Goal: Information Seeking & Learning: Check status

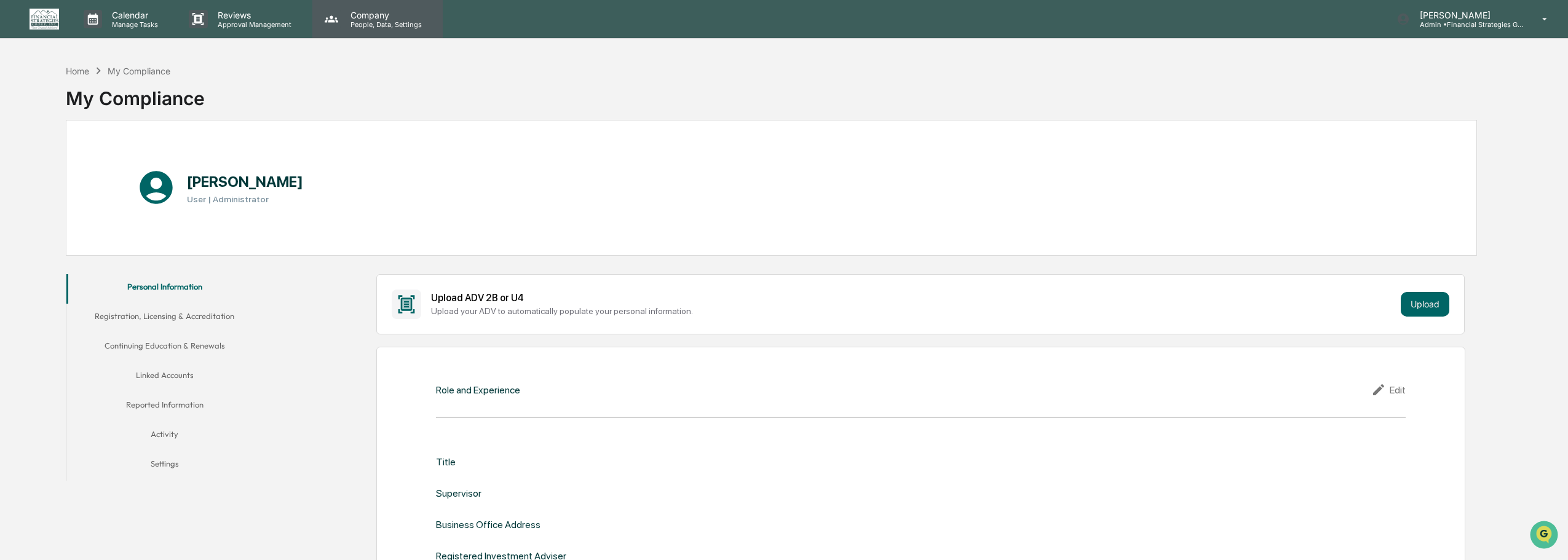
click at [348, 19] on p "Company" at bounding box center [384, 15] width 87 height 11
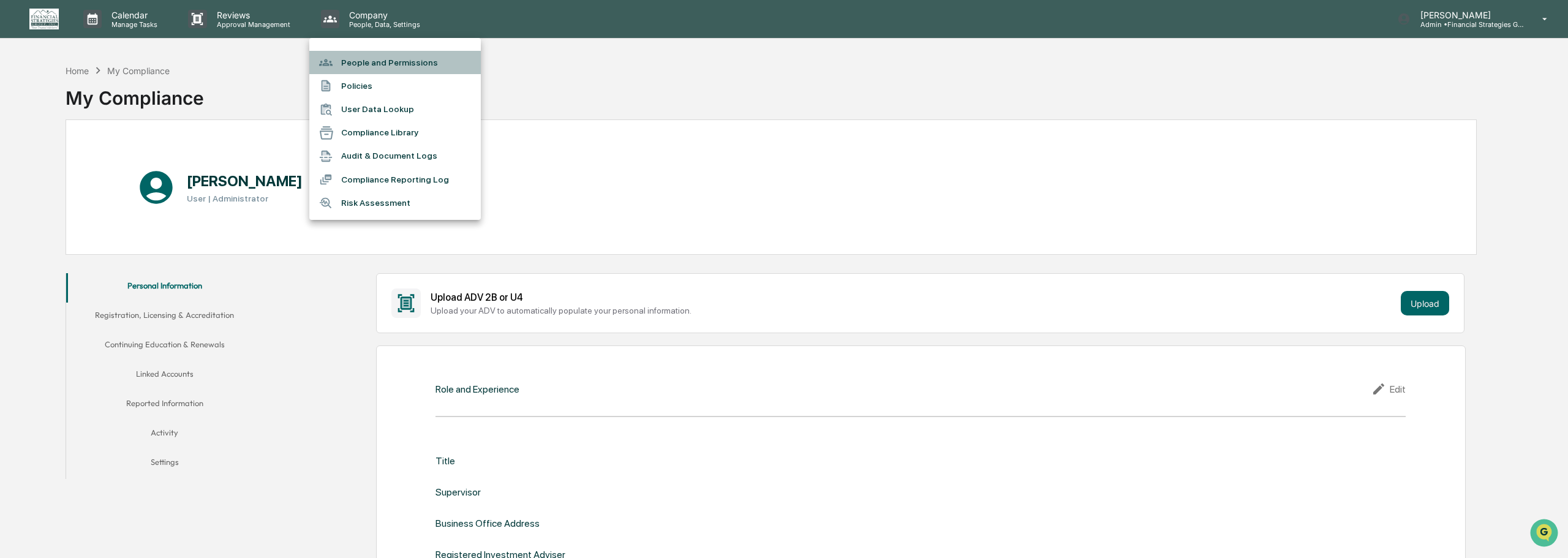
click at [348, 65] on li "People and Permissions" at bounding box center [394, 63] width 171 height 23
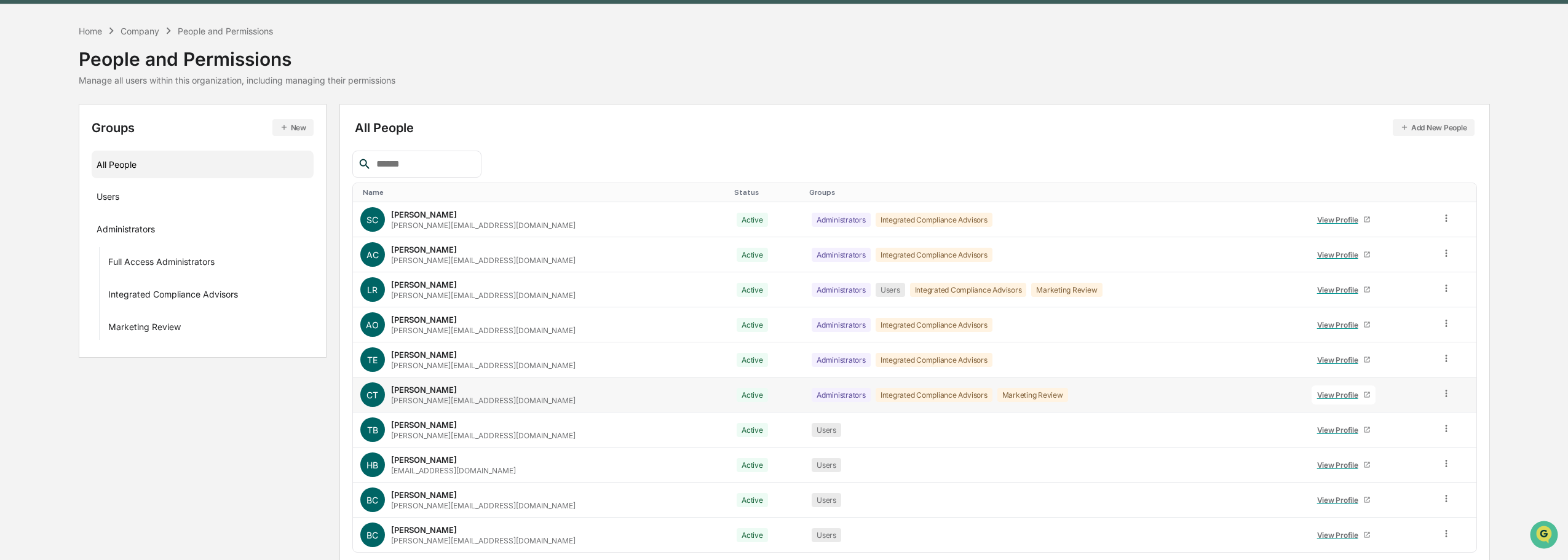
scroll to position [82, 0]
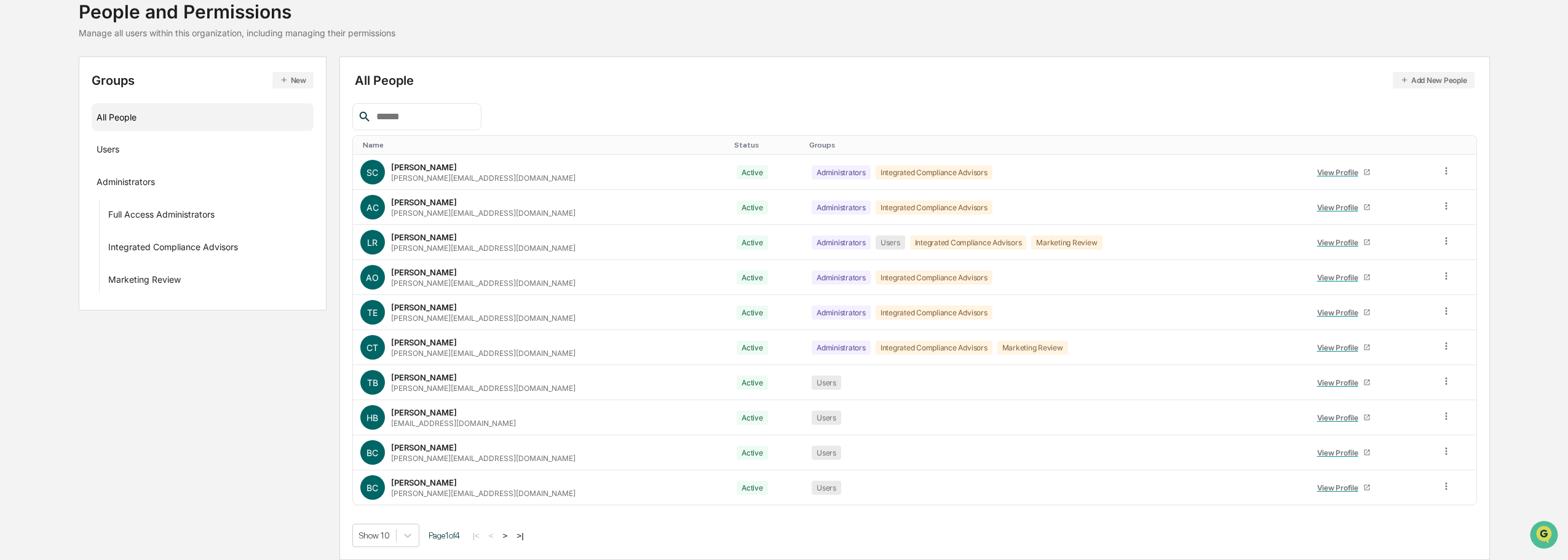
click at [508, 538] on button ">" at bounding box center [505, 536] width 12 height 11
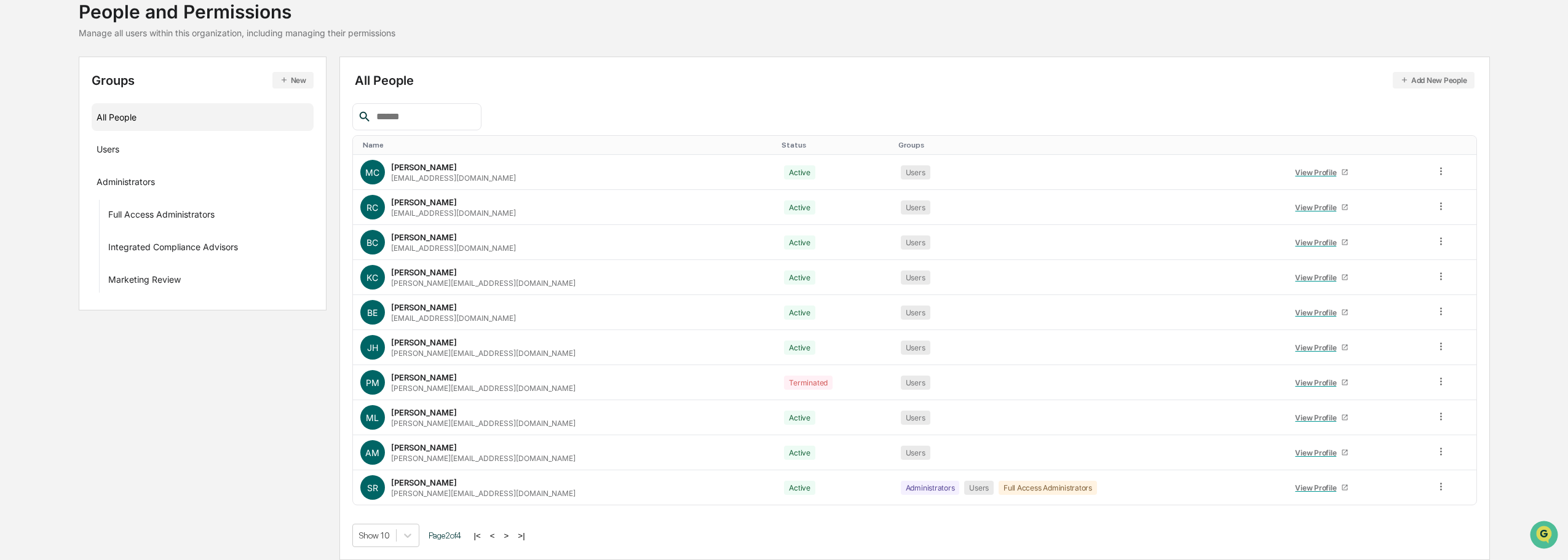
click at [508, 538] on button ">" at bounding box center [506, 536] width 12 height 11
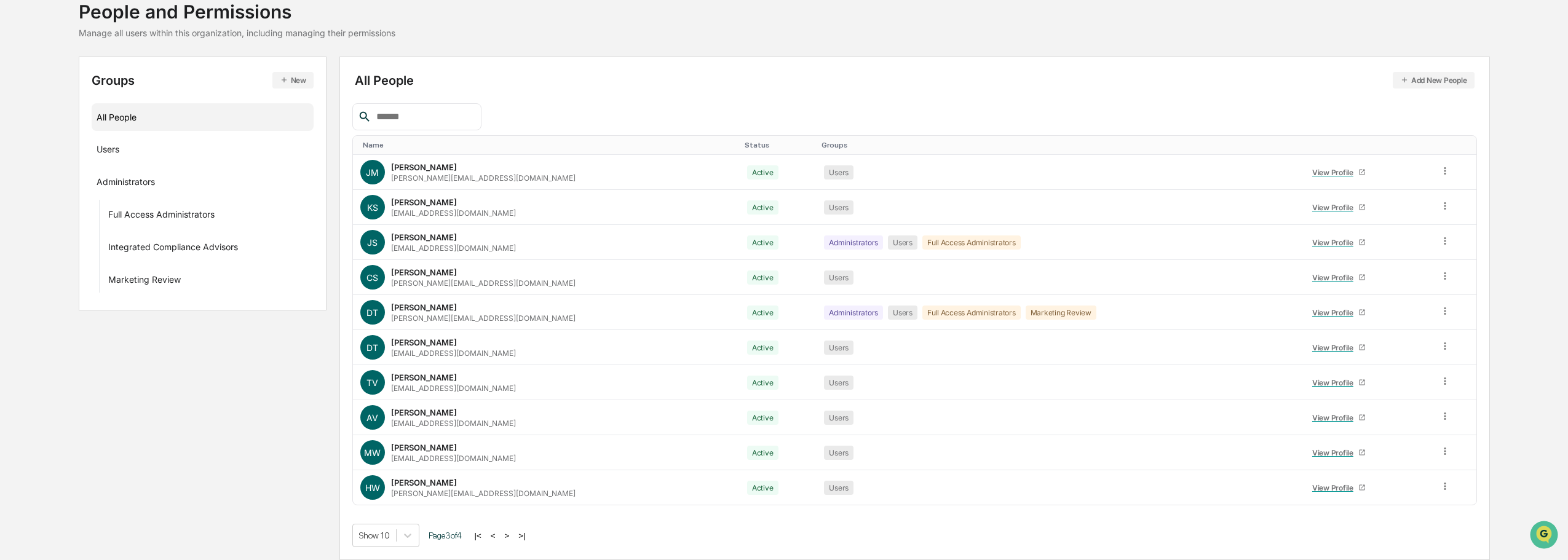
click at [508, 538] on button ">" at bounding box center [507, 536] width 12 height 11
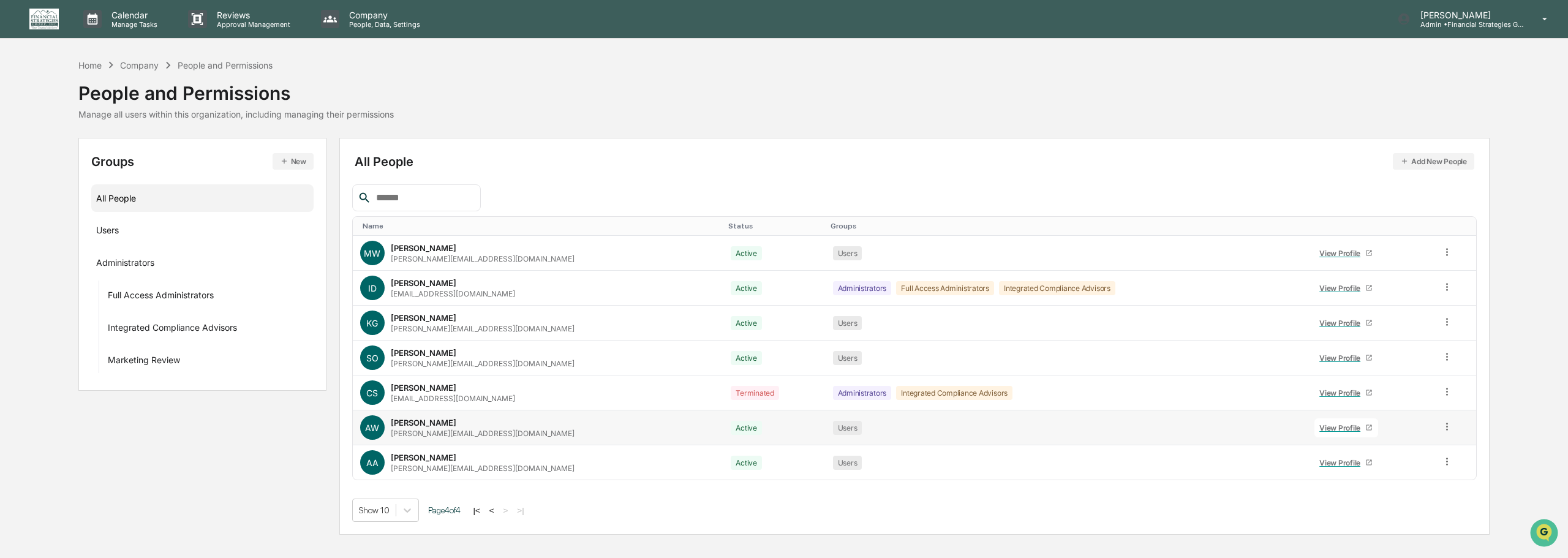
click at [1323, 431] on div "View Profile" at bounding box center [1342, 427] width 46 height 9
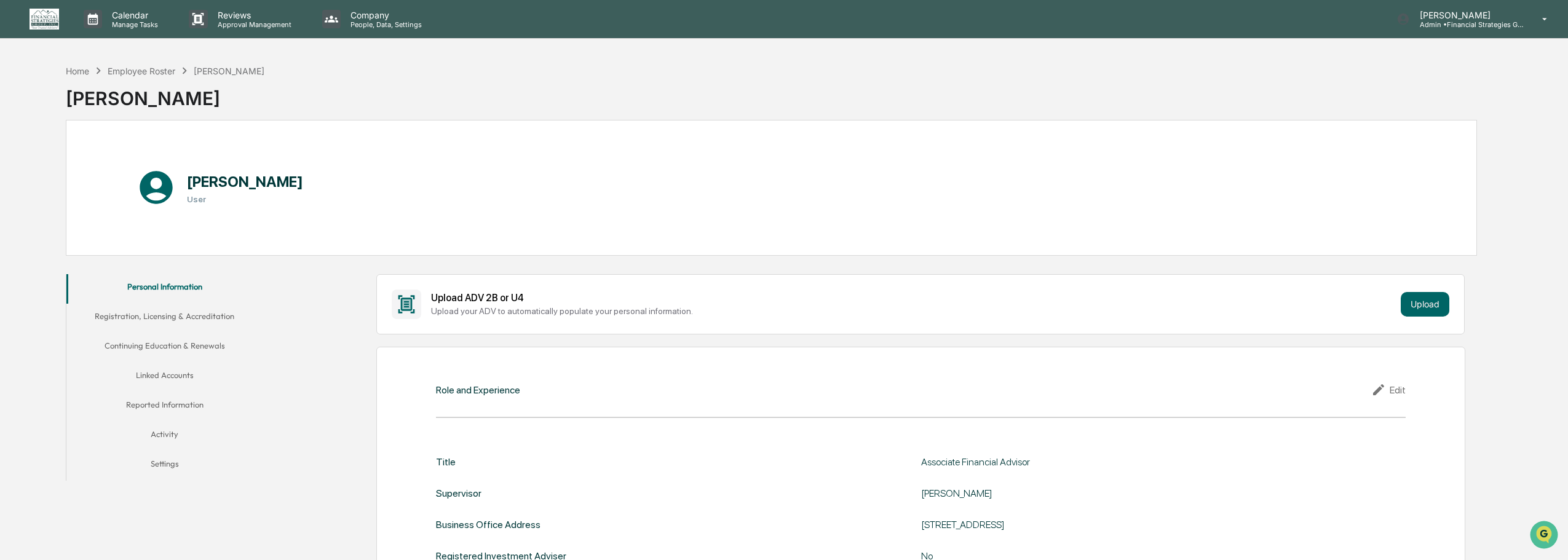
click at [149, 375] on button "Linked Accounts" at bounding box center [165, 377] width 197 height 29
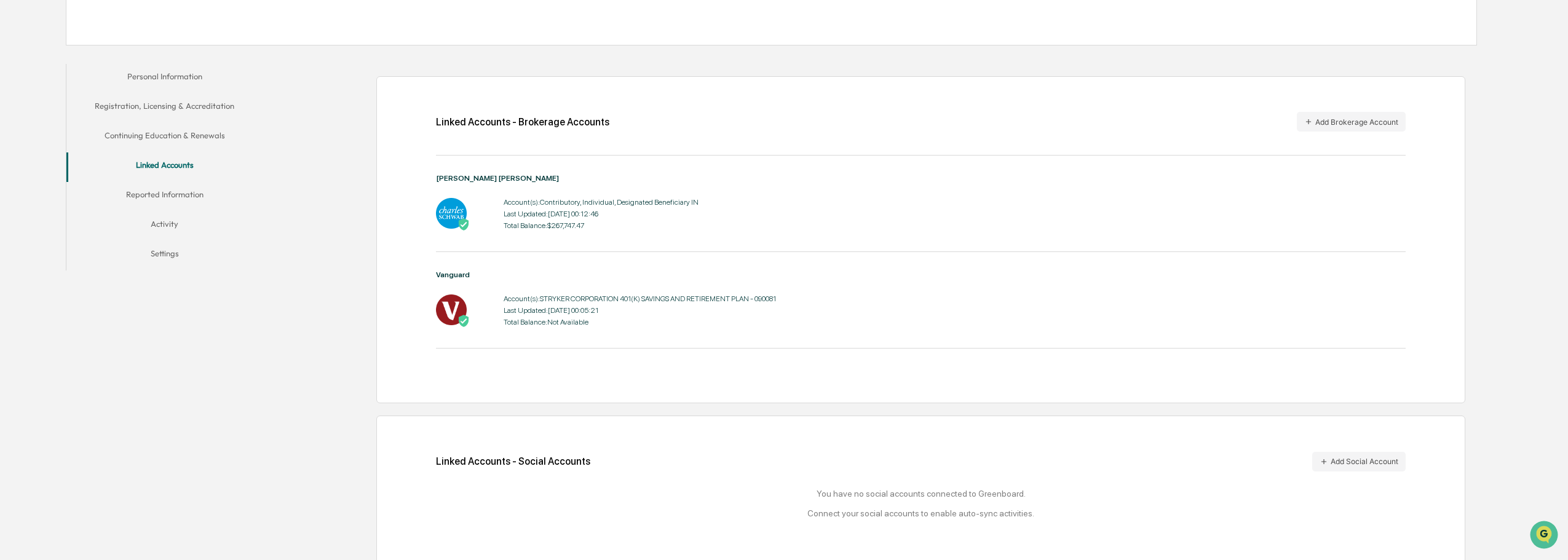
scroll to position [223, 0]
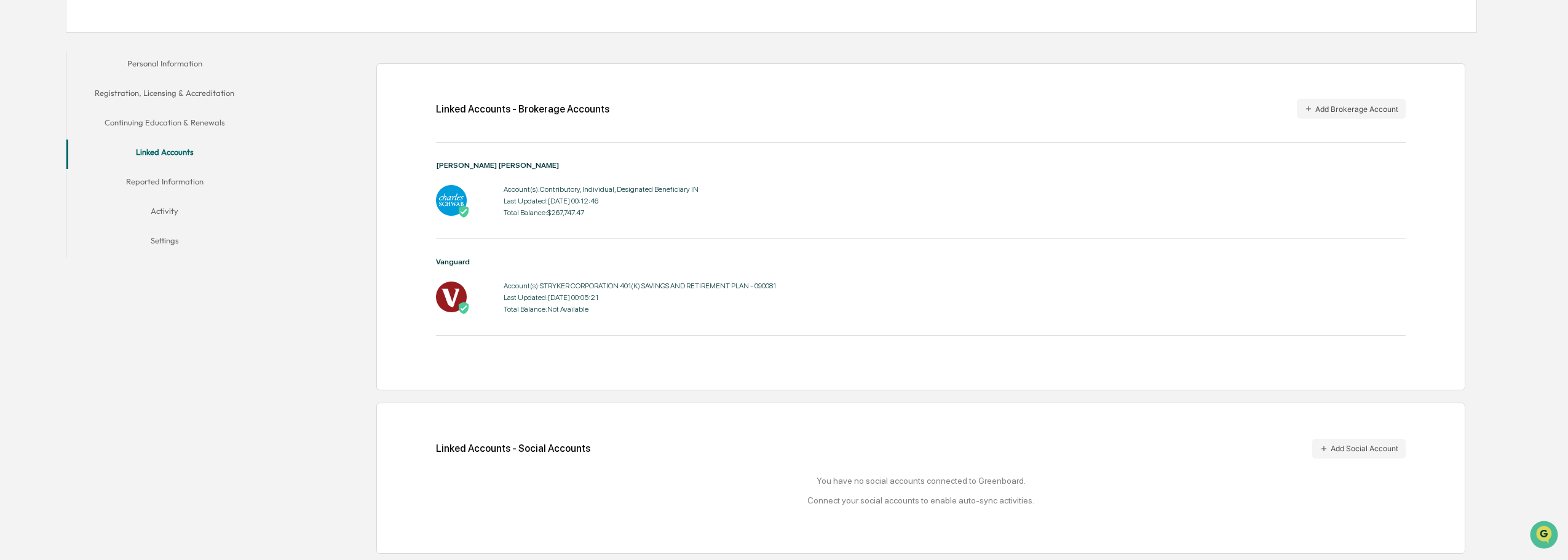
click at [505, 194] on div "Account(s): Contributory, Individual, Designated Beneficiary IN Last Updated: […" at bounding box center [601, 200] width 195 height 38
click at [437, 206] on img at bounding box center [451, 200] width 31 height 31
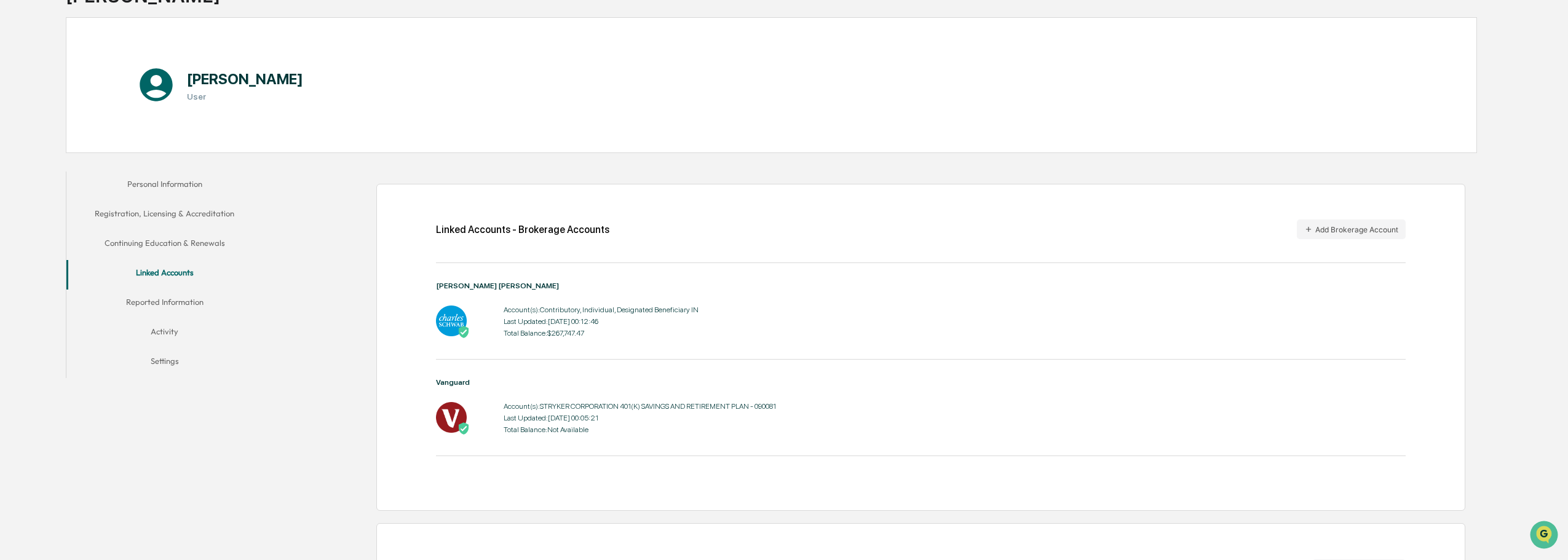
scroll to position [100, 0]
click at [171, 300] on button "Reported Information" at bounding box center [165, 306] width 197 height 29
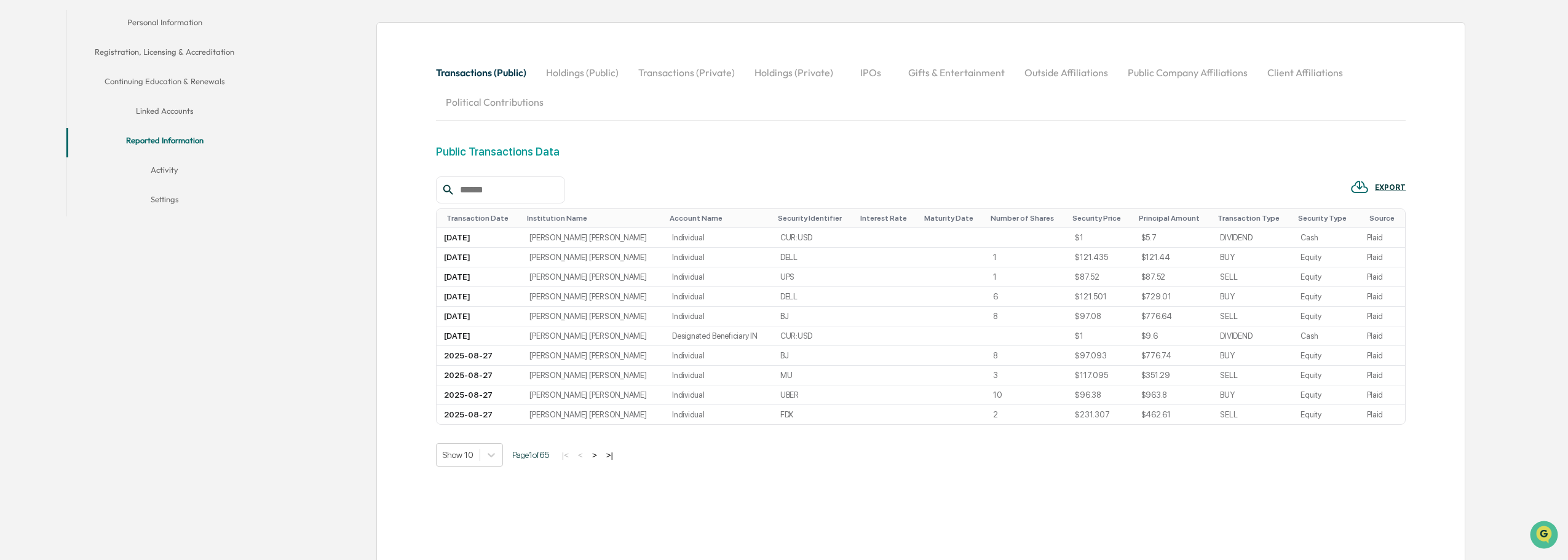
scroll to position [285, 0]
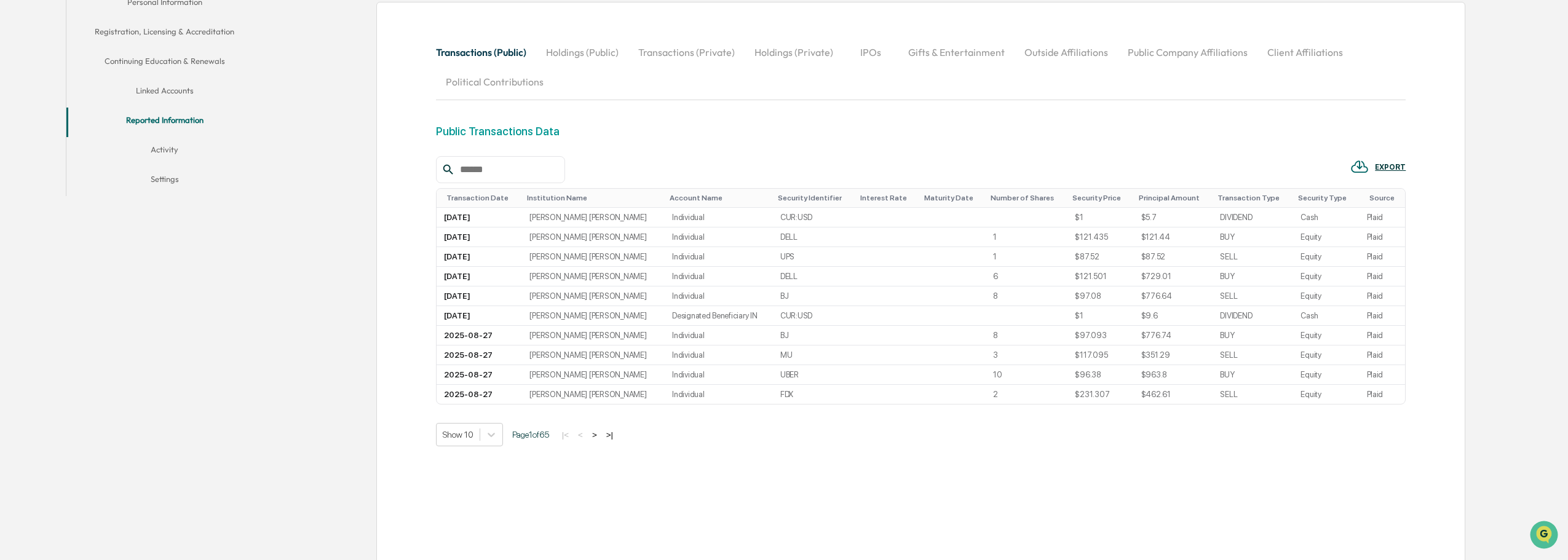
click at [600, 434] on button ">" at bounding box center [594, 434] width 12 height 11
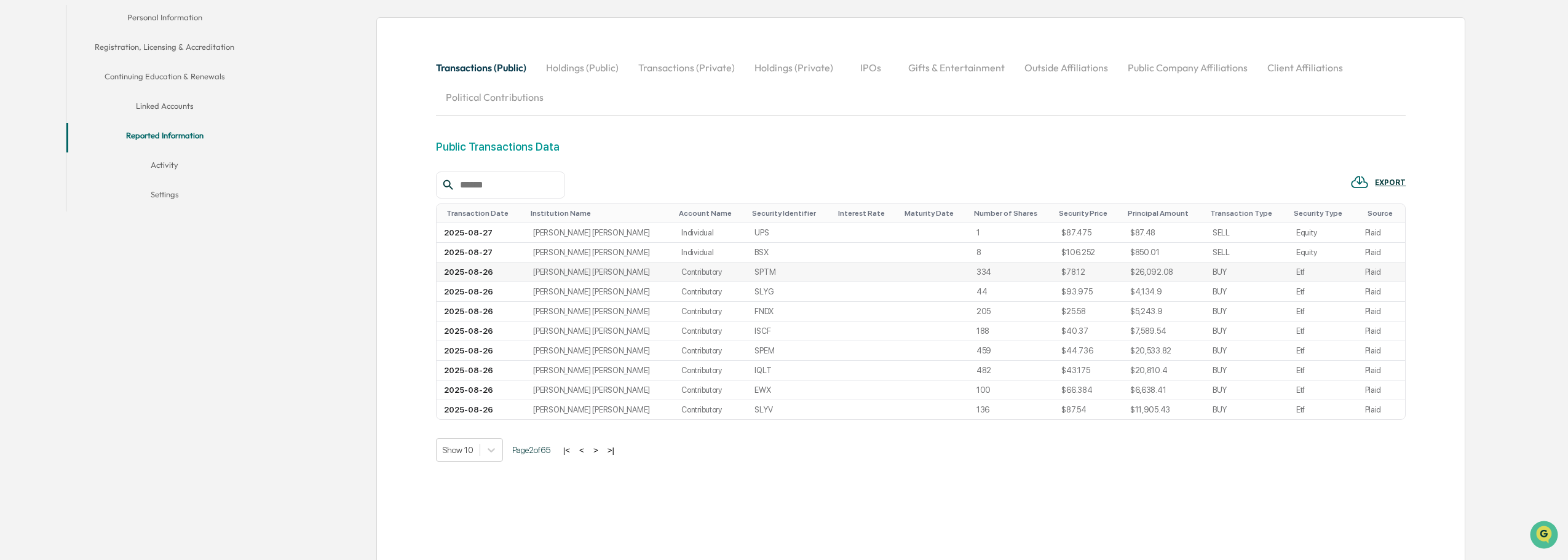
scroll to position [223, 0]
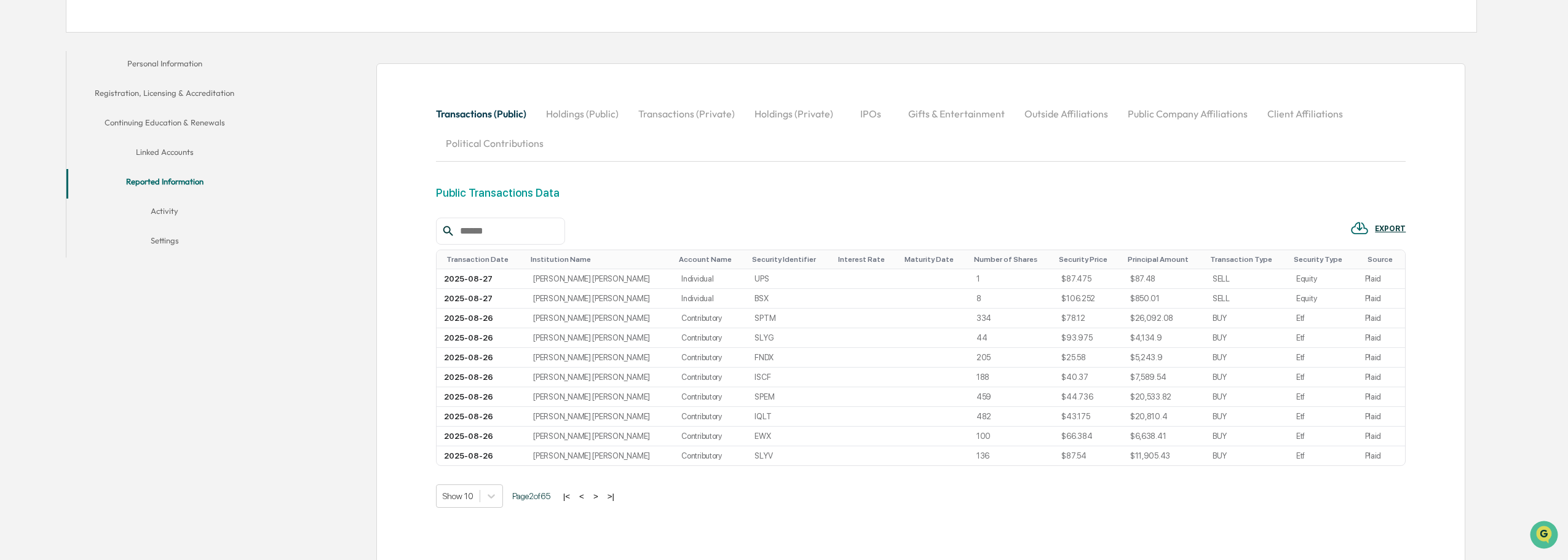
click at [177, 151] on button "Linked Accounts" at bounding box center [165, 154] width 197 height 29
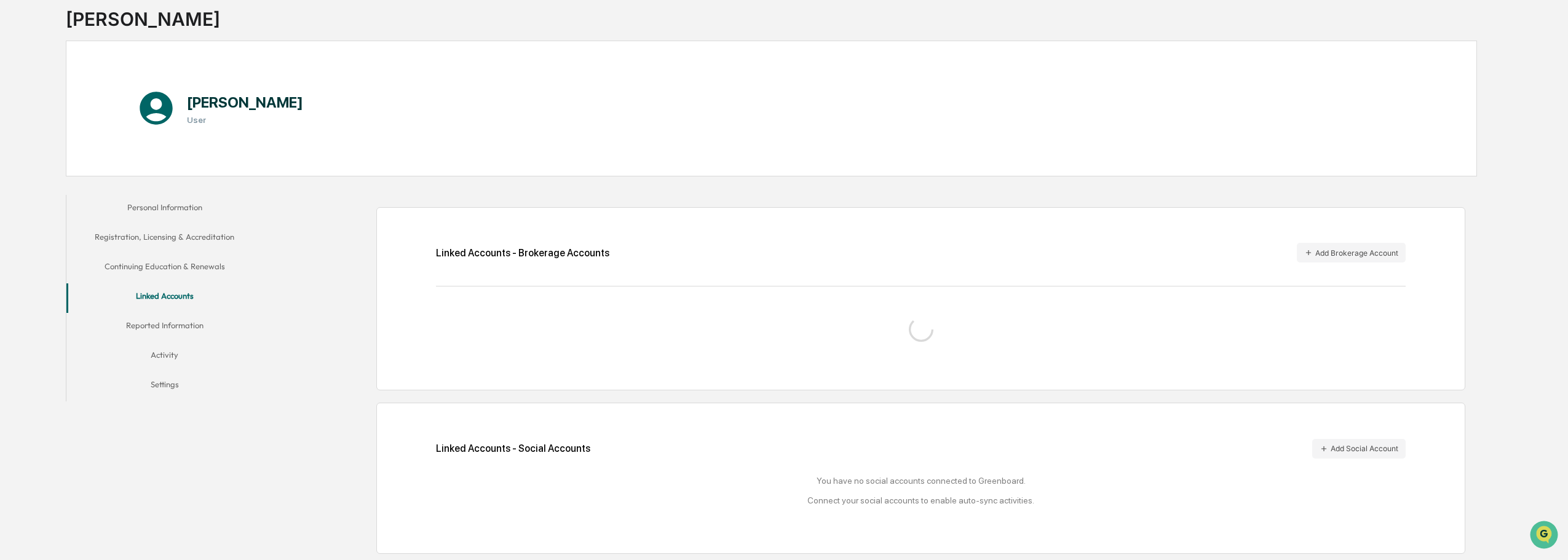
scroll to position [223, 0]
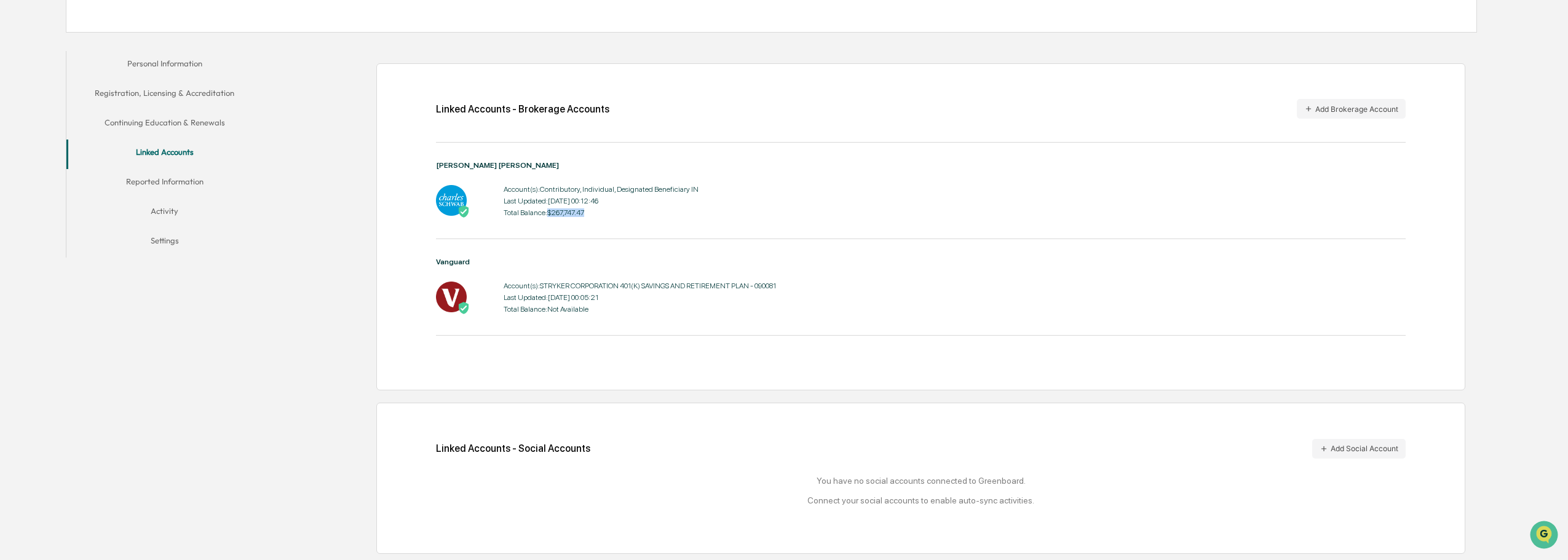
drag, startPoint x: 587, startPoint y: 220, endPoint x: 545, endPoint y: 220, distance: 42.0
click at [545, 220] on div "Account(s): Contributory, Individual, Designated Beneficiary IN Last Updated: […" at bounding box center [601, 200] width 195 height 38
click at [166, 180] on button "Reported Information" at bounding box center [165, 183] width 197 height 29
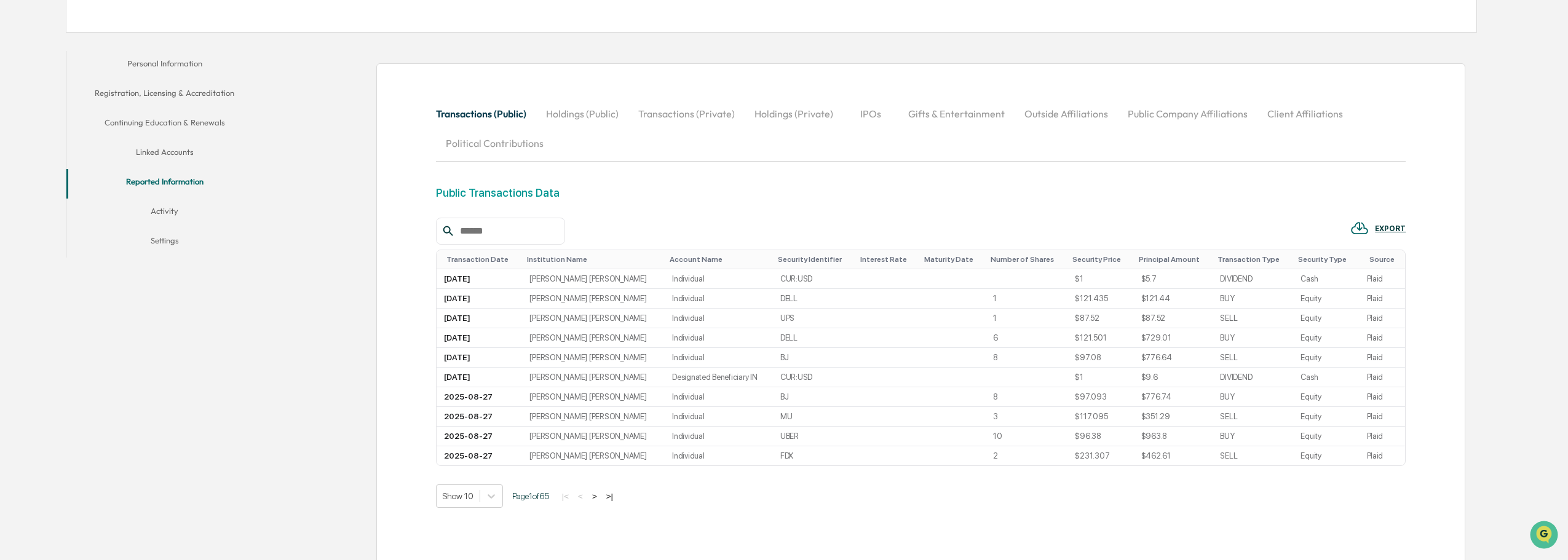
click at [601, 499] on button ">" at bounding box center [594, 496] width 12 height 11
click at [602, 499] on button ">" at bounding box center [595, 496] width 12 height 11
click at [616, 497] on button ">|" at bounding box center [612, 496] width 14 height 11
click at [575, 496] on button "|<" at bounding box center [572, 496] width 14 height 11
click at [601, 499] on button ">" at bounding box center [594, 496] width 12 height 11
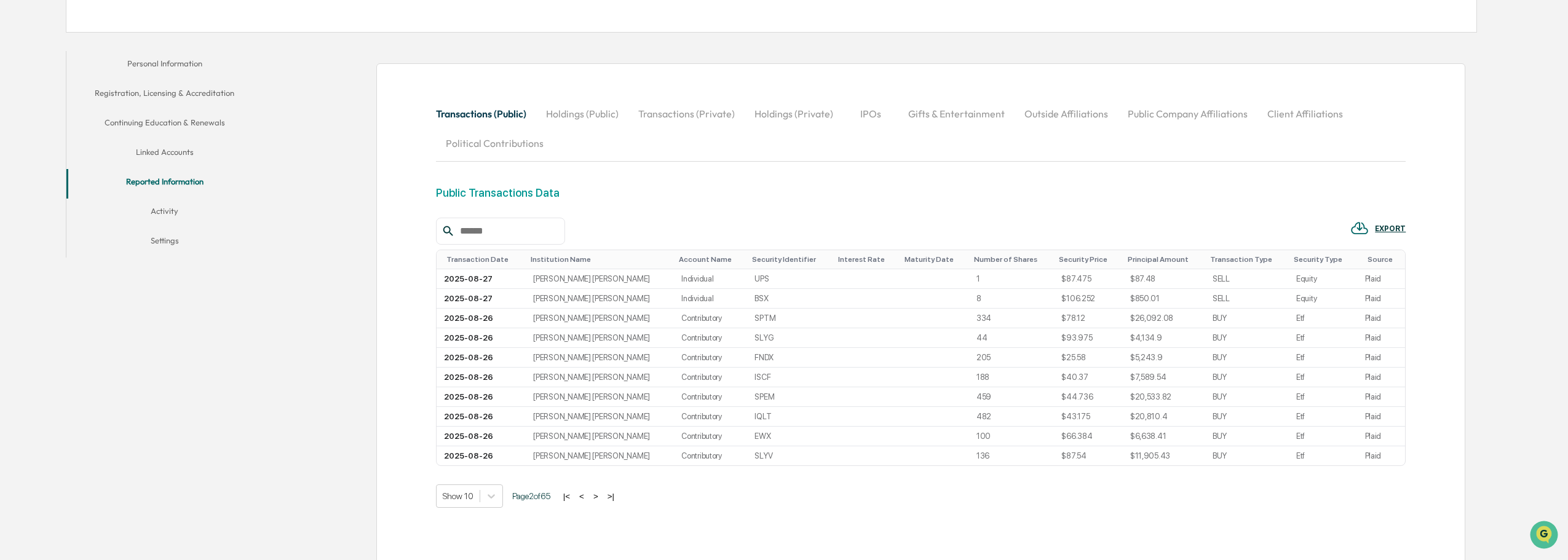
click at [602, 499] on button ">" at bounding box center [595, 496] width 12 height 11
click at [602, 499] on button ">" at bounding box center [596, 496] width 12 height 11
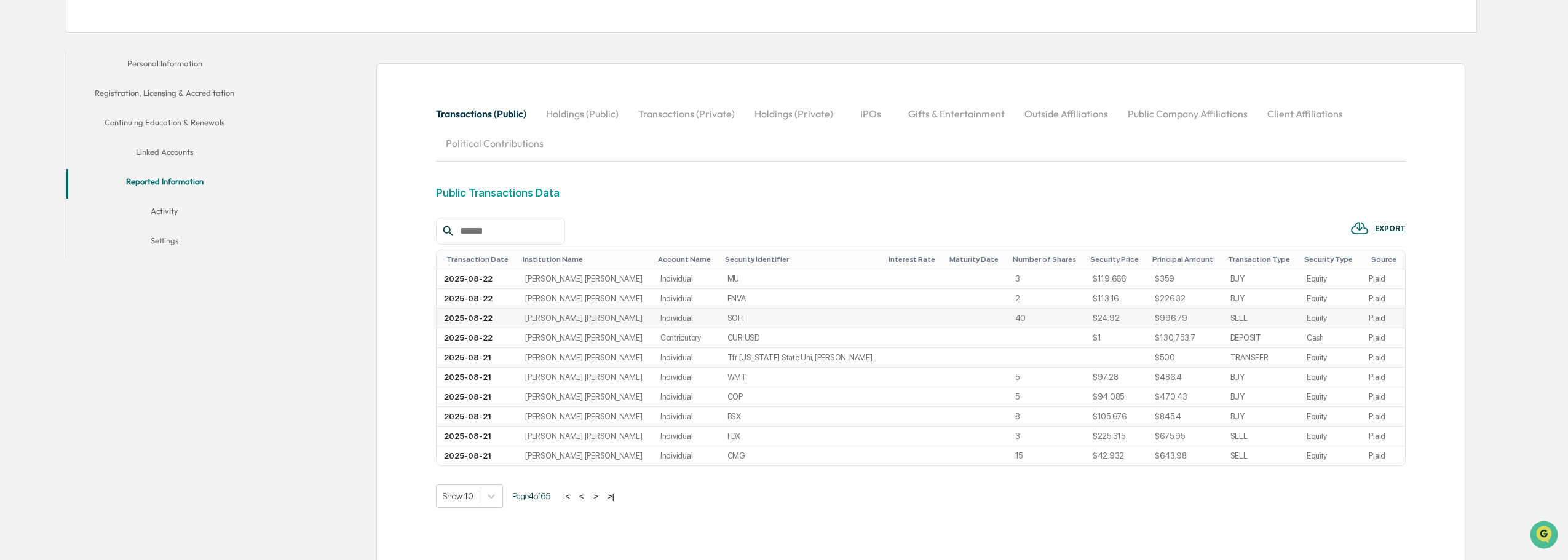
click at [737, 325] on td "SOFI" at bounding box center [802, 318] width 164 height 20
click at [894, 325] on td at bounding box center [914, 318] width 61 height 20
click at [617, 499] on button ">|" at bounding box center [611, 496] width 14 height 11
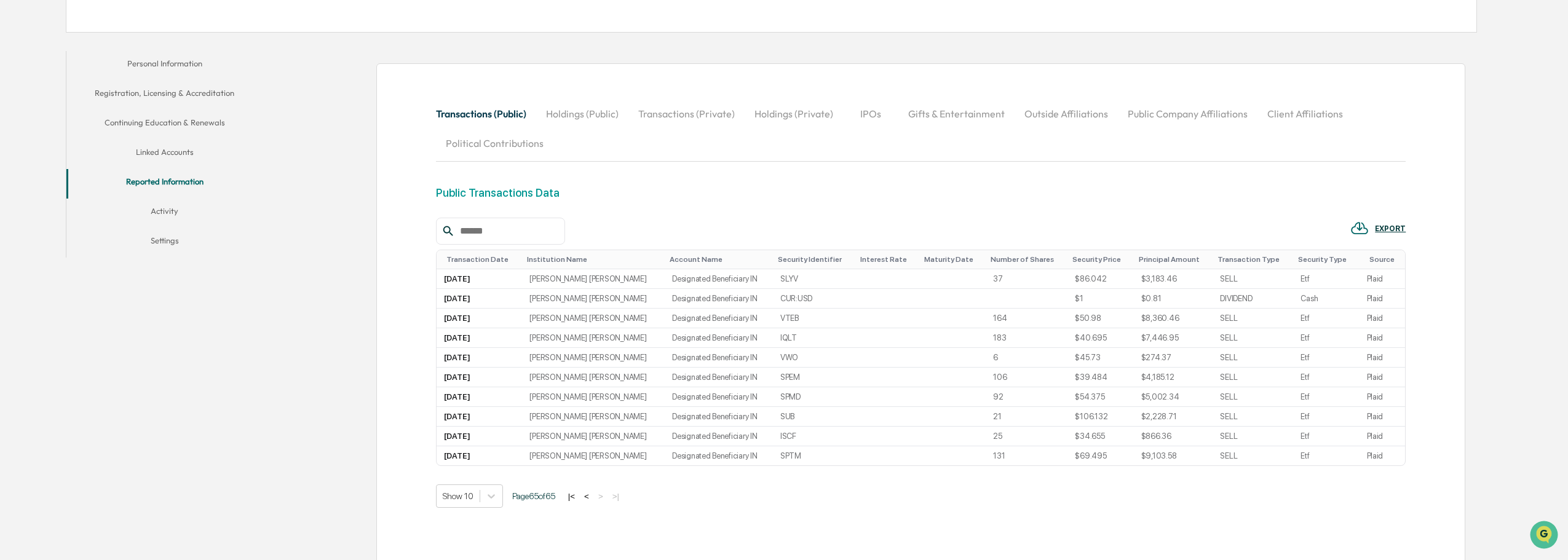
click at [578, 498] on button "|<" at bounding box center [572, 496] width 14 height 11
click at [617, 498] on button ">|" at bounding box center [610, 496] width 14 height 11
click at [579, 497] on button "|<" at bounding box center [572, 496] width 14 height 11
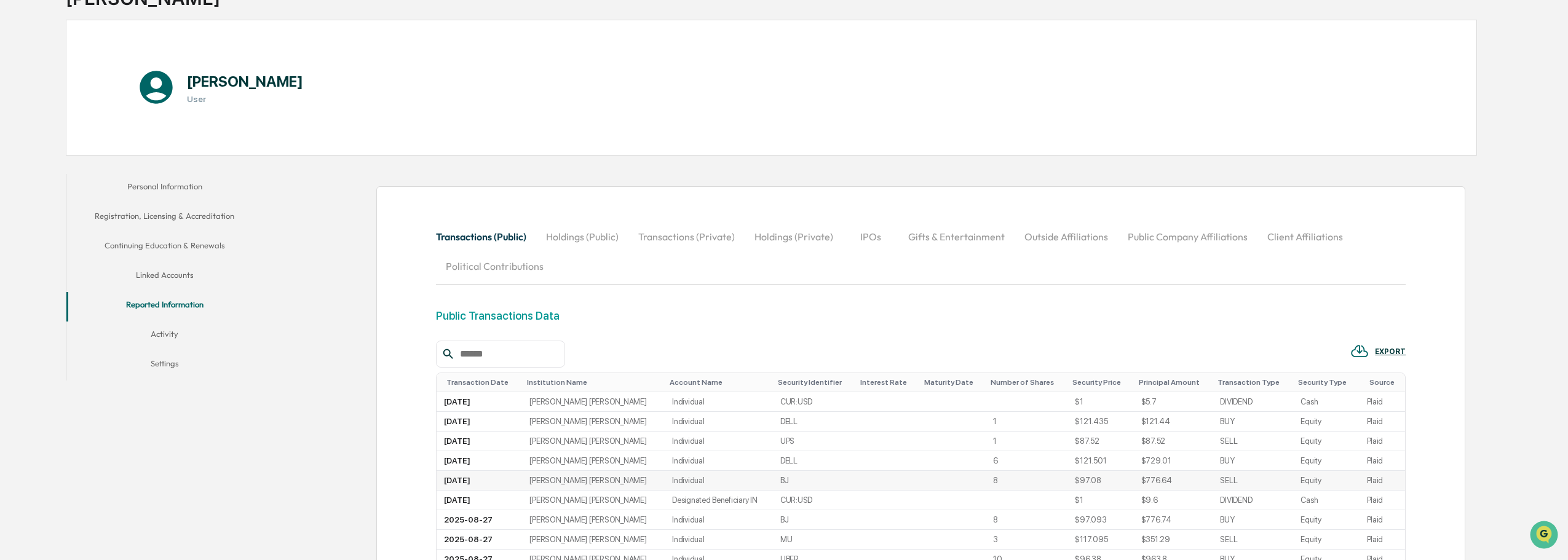
scroll to position [223, 0]
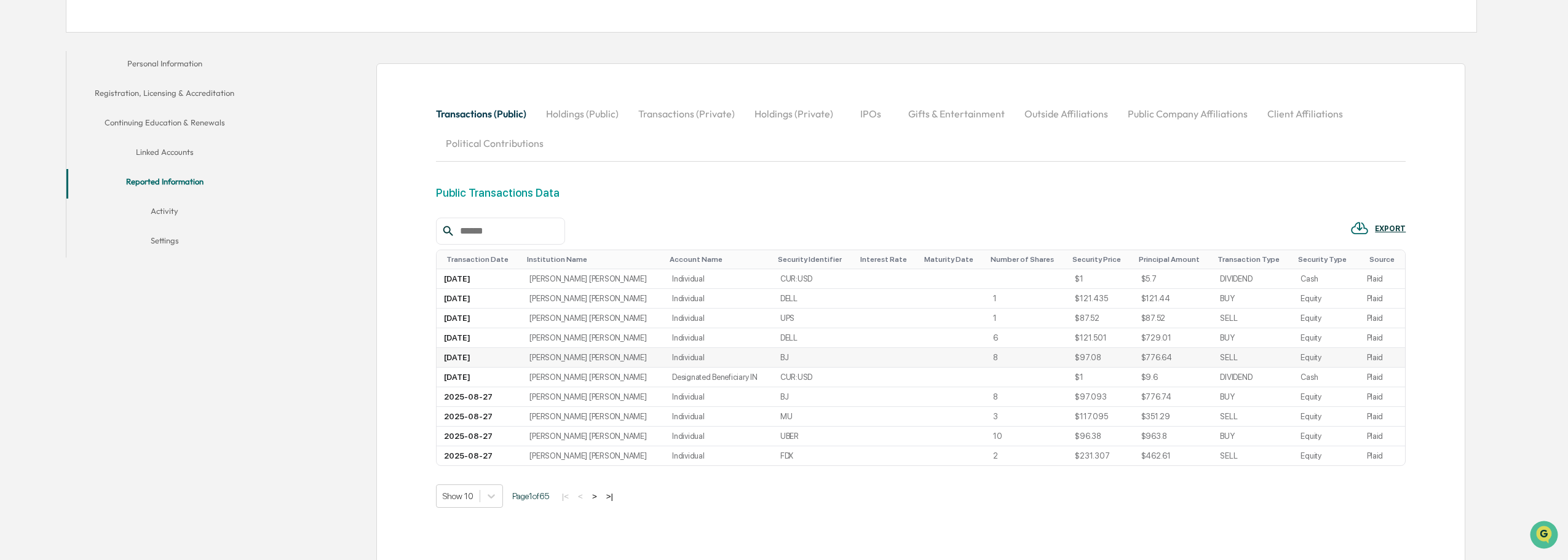
click at [693, 362] on td "Individual" at bounding box center [719, 358] width 108 height 20
click at [1072, 357] on td "$97.08" at bounding box center [1101, 358] width 66 height 20
click at [934, 357] on td at bounding box center [952, 358] width 66 height 20
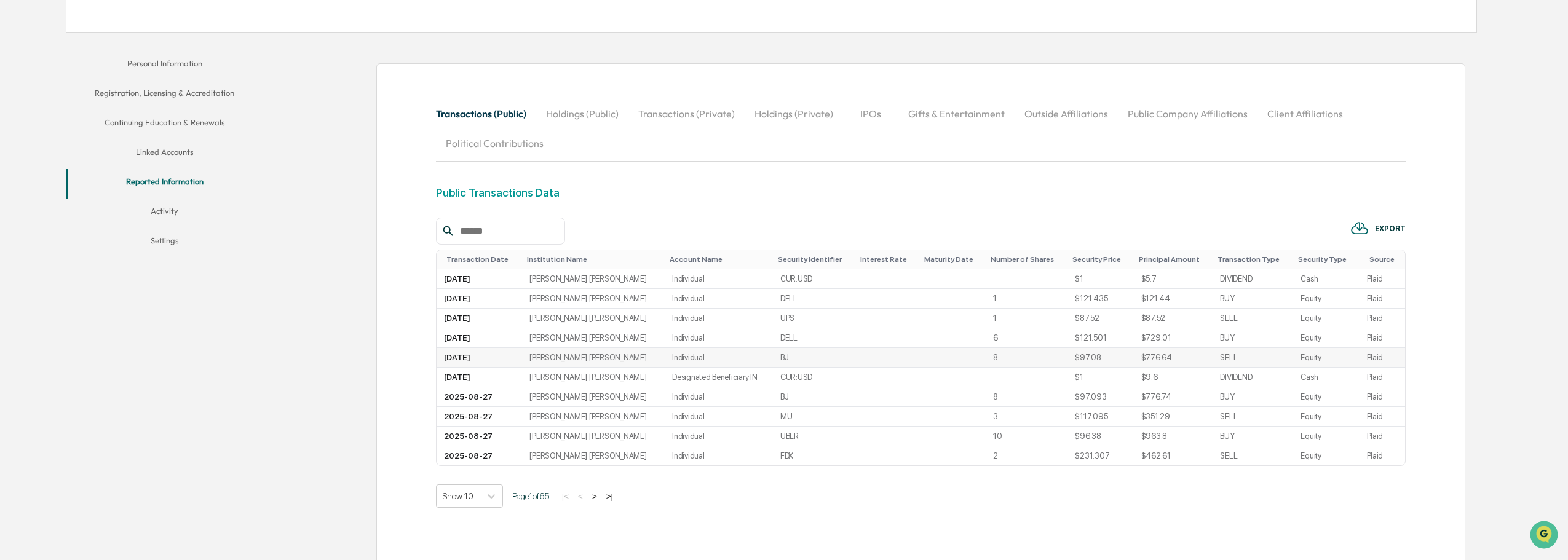
click at [1068, 354] on td "$97.08" at bounding box center [1101, 358] width 66 height 20
drag, startPoint x: 1085, startPoint y: 356, endPoint x: 1029, endPoint y: 364, distance: 56.6
click at [1029, 364] on tr "[DATE] [PERSON_NAME] [PERSON_NAME] Individual BJ 8 $97.08 $776.64 SELL Equity P…" at bounding box center [921, 358] width 968 height 20
click at [855, 423] on td at bounding box center [887, 417] width 64 height 20
click at [1068, 402] on td "$97.093" at bounding box center [1101, 397] width 66 height 20
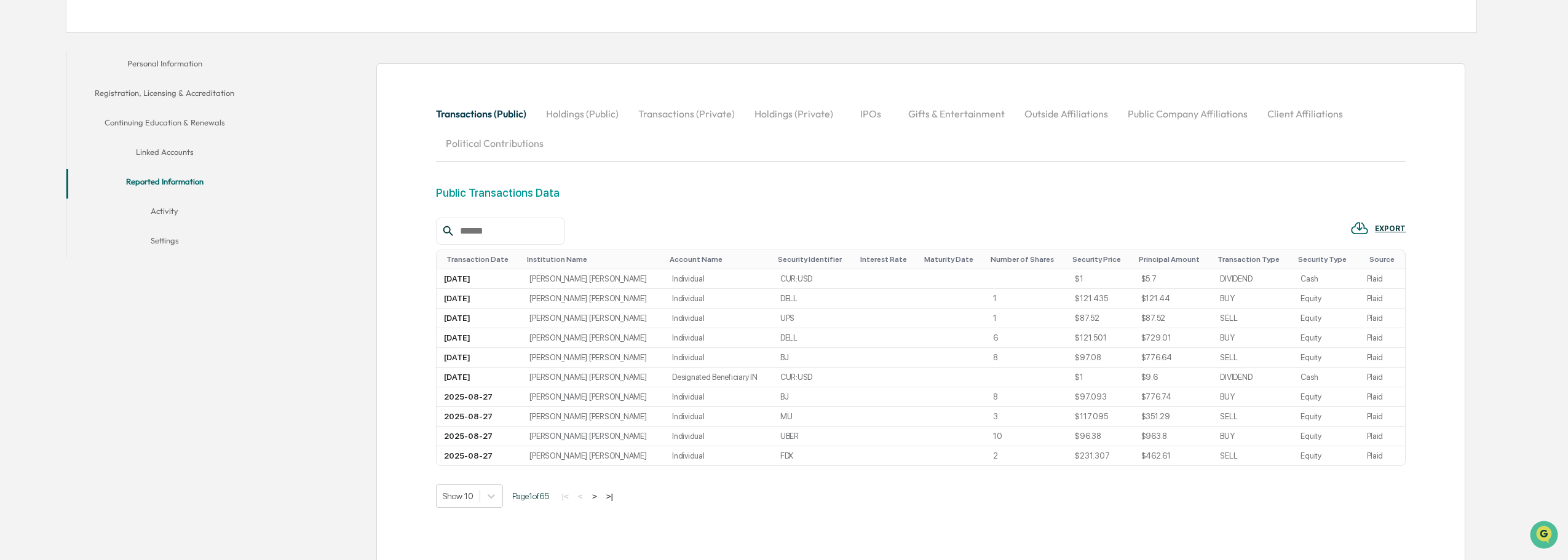
click at [600, 499] on button ">" at bounding box center [594, 496] width 12 height 11
click at [600, 499] on button ">" at bounding box center [595, 496] width 12 height 11
click at [600, 499] on button ">" at bounding box center [596, 496] width 12 height 11
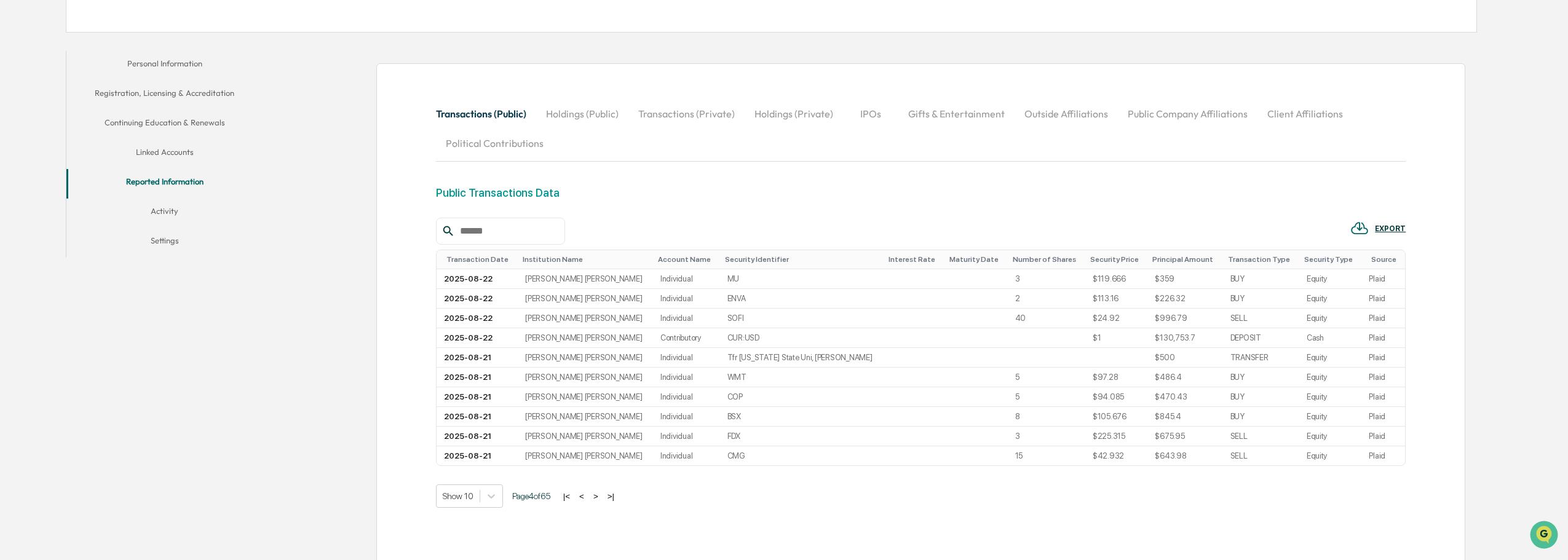
click at [600, 499] on button ">" at bounding box center [595, 496] width 12 height 11
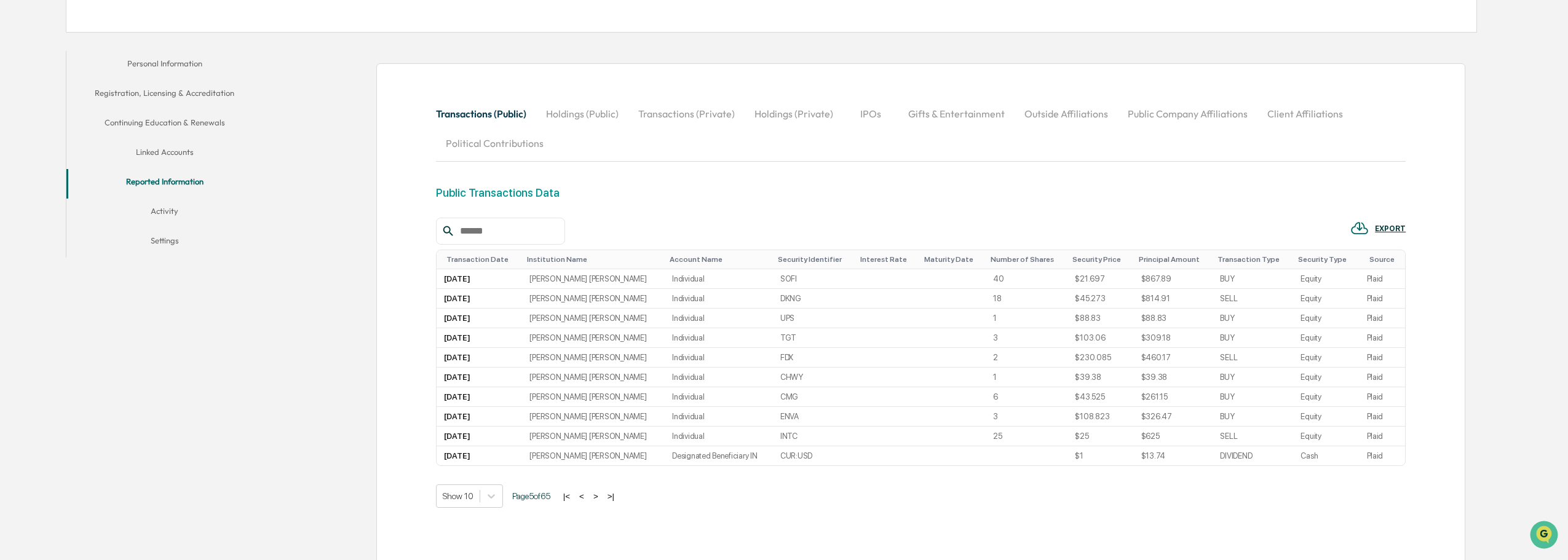
click at [601, 499] on button ">" at bounding box center [595, 496] width 12 height 11
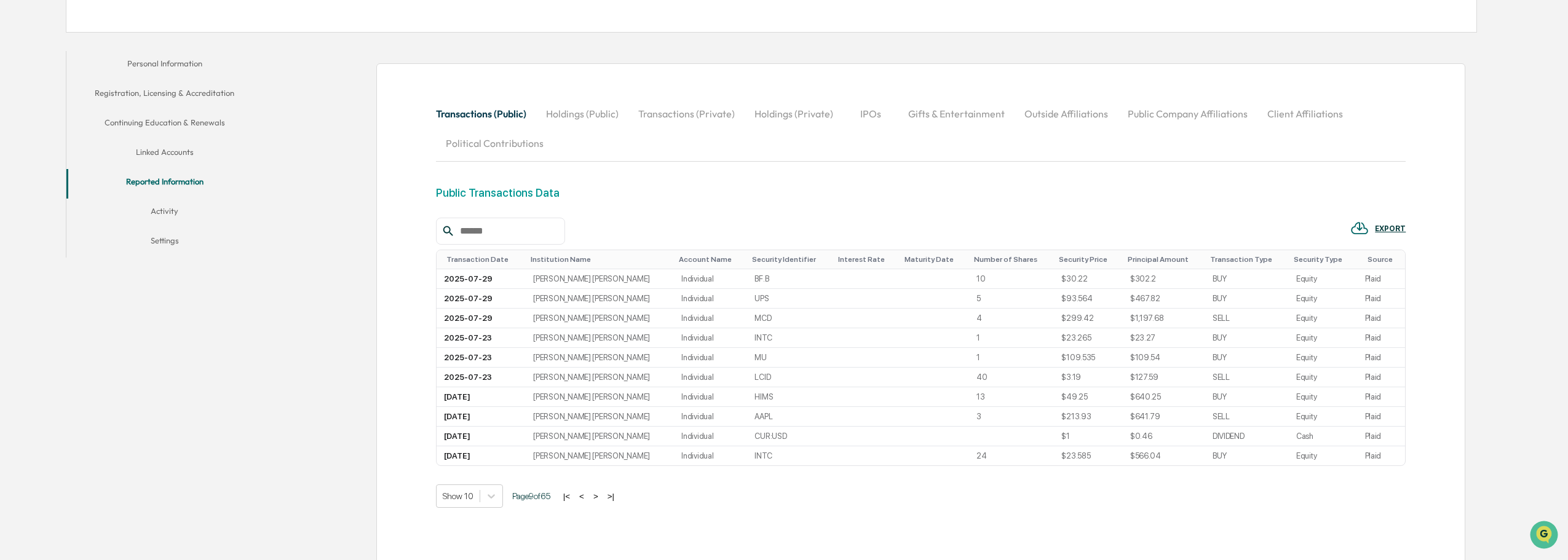
click at [602, 495] on button ">" at bounding box center [595, 496] width 12 height 11
click at [1397, 228] on div "EXPORT" at bounding box center [1390, 228] width 31 height 9
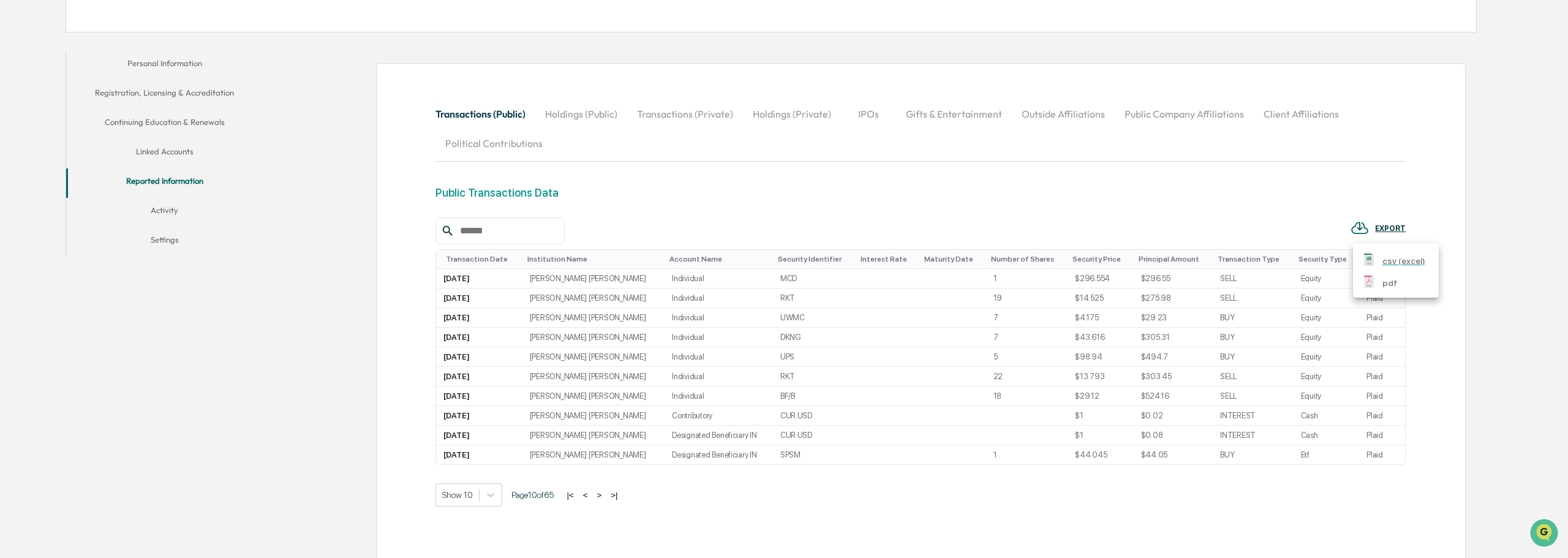
click at [1407, 255] on p "csv (excel)" at bounding box center [1404, 261] width 43 height 13
click at [616, 279] on div at bounding box center [784, 279] width 1568 height 558
click at [503, 223] on input "text" at bounding box center [505, 230] width 104 height 16
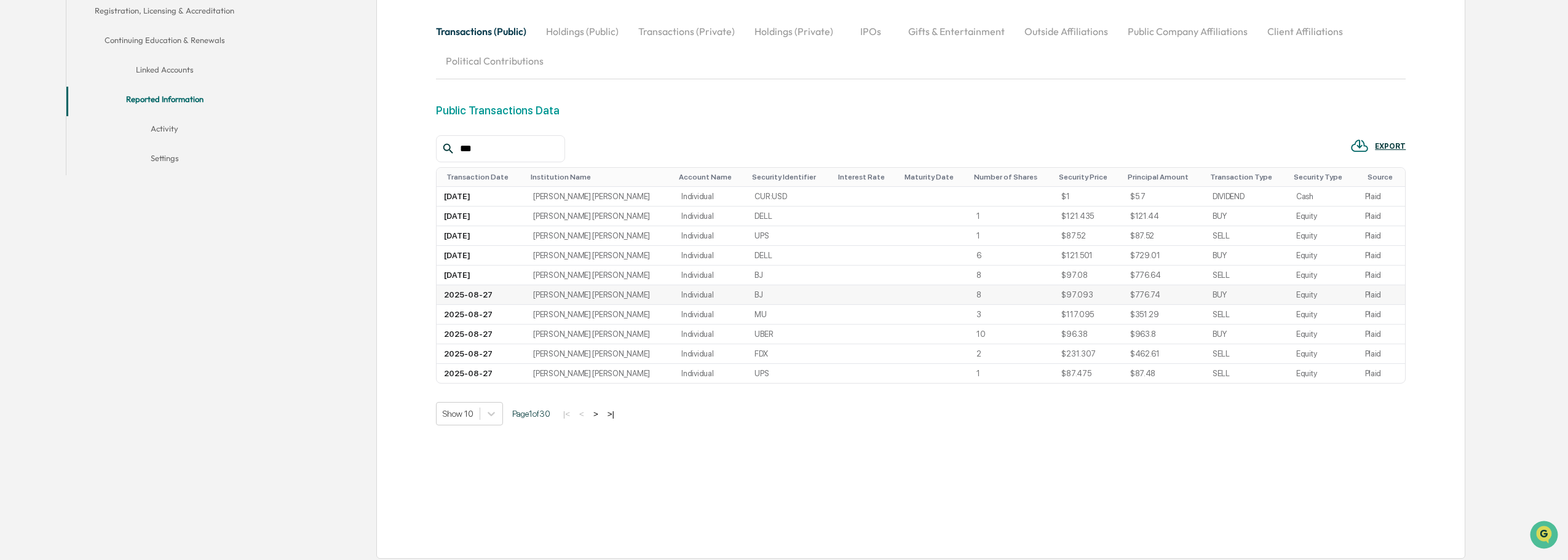
scroll to position [310, 0]
type input "***"
click at [1397, 136] on div "EXPORT" at bounding box center [1378, 141] width 56 height 20
click at [1400, 178] on p "csv (excel)" at bounding box center [1410, 175] width 43 height 13
click at [1258, 111] on div at bounding box center [787, 280] width 1574 height 560
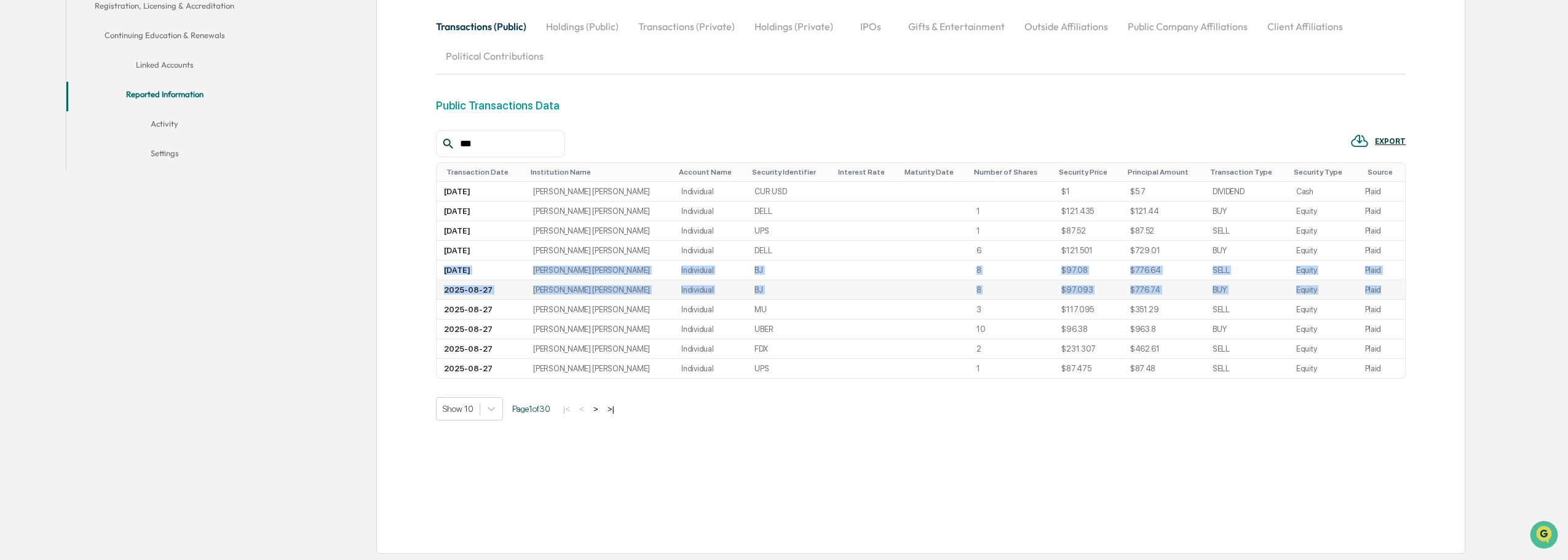
drag, startPoint x: 445, startPoint y: 274, endPoint x: 1380, endPoint y: 288, distance: 935.1
click at [1380, 288] on tbody "[DATE] [PERSON_NAME] [PERSON_NAME] Individual CUR:USD $1 $5.7 DIVIDEND Cash Pla…" at bounding box center [921, 280] width 968 height 196
copy tbody "[DATE] [PERSON_NAME] [PERSON_NAME] Individual BJ 8 $97.08 $776.64 SELL Equity P…"
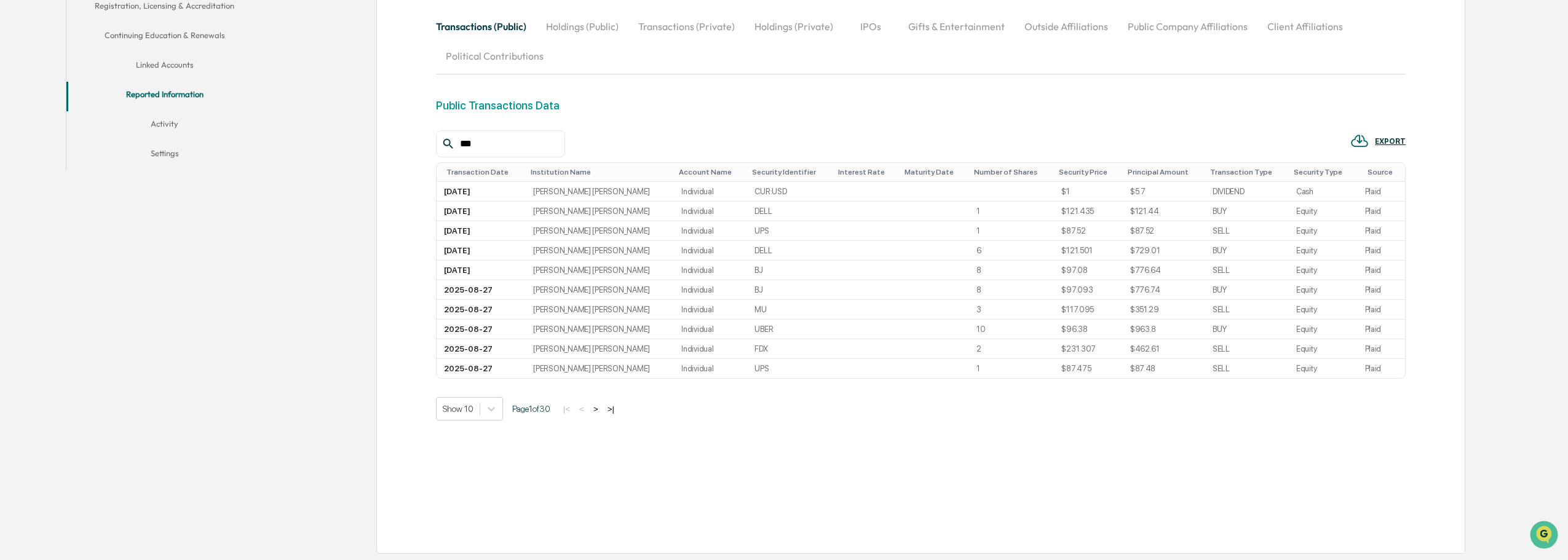
click at [987, 419] on div "Show 10 Page 1 of 30 |< < > >|" at bounding box center [921, 409] width 970 height 24
click at [600, 411] on button ">" at bounding box center [595, 409] width 12 height 11
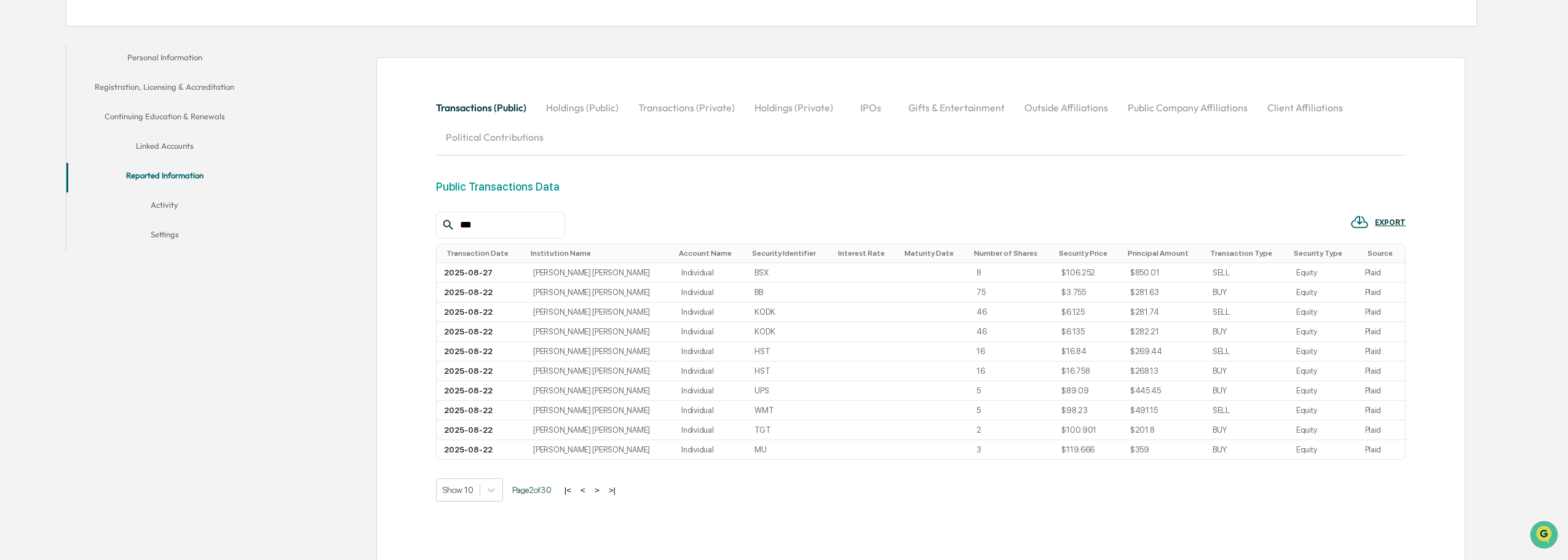
scroll to position [249, 0]
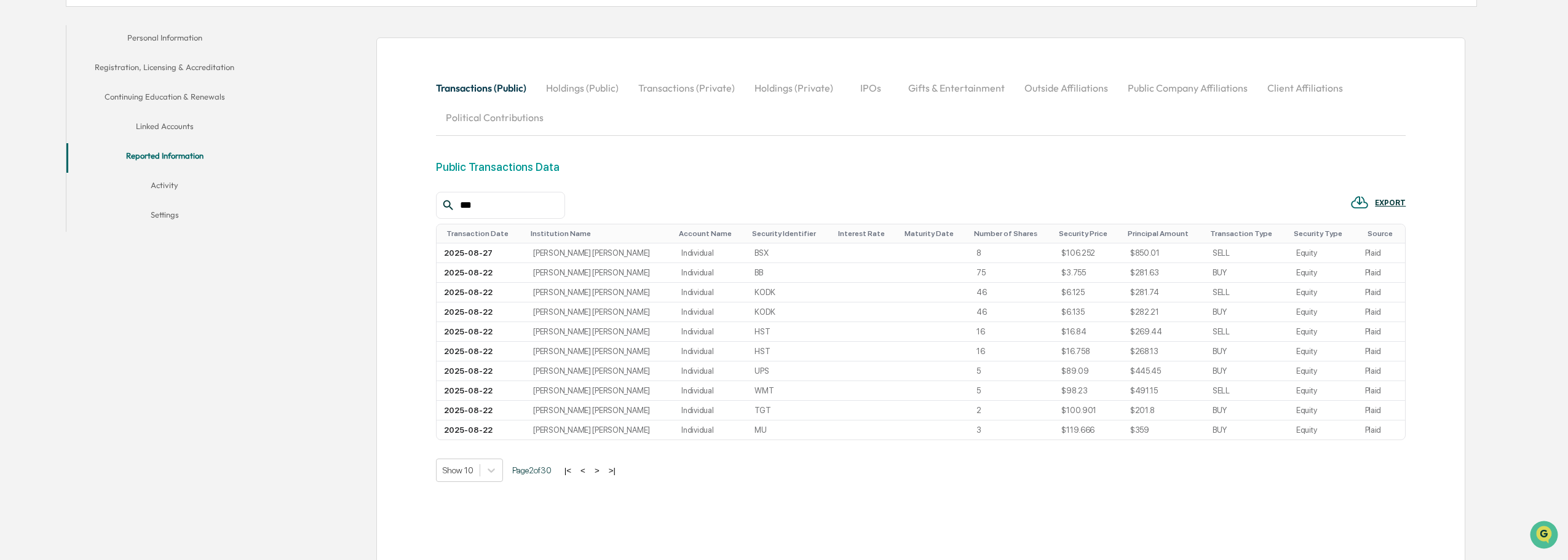
click at [617, 473] on button ">|" at bounding box center [612, 470] width 14 height 11
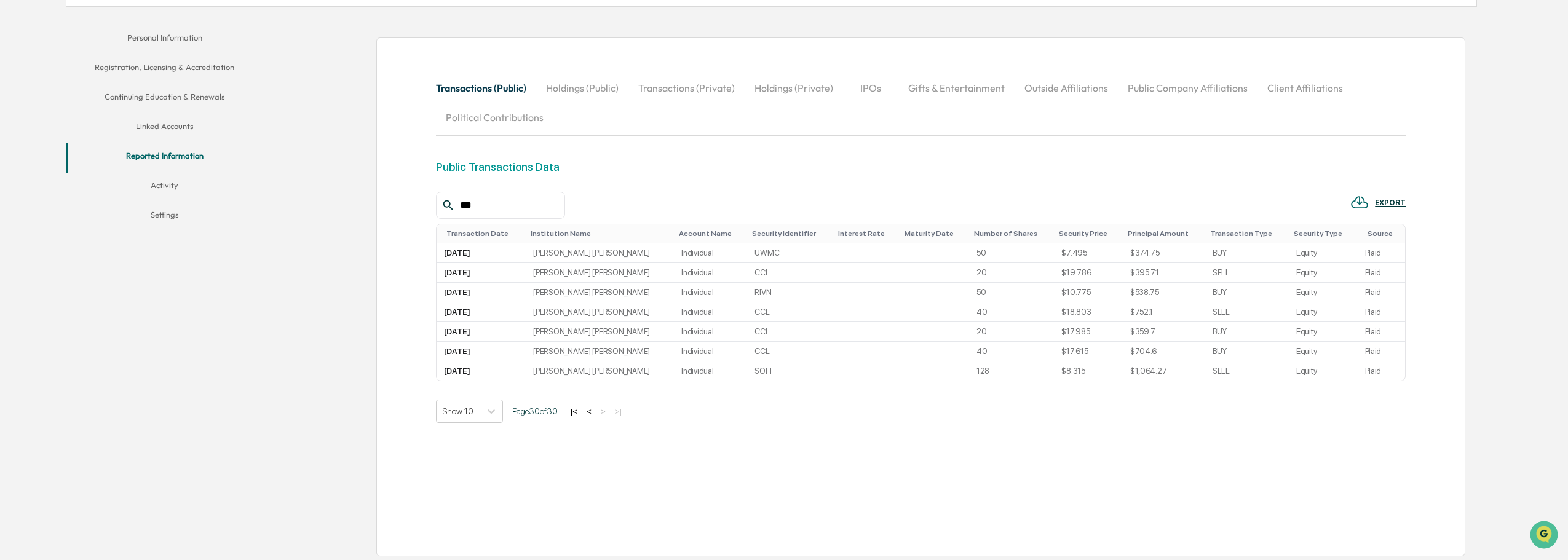
click at [594, 411] on button "<" at bounding box center [589, 411] width 12 height 11
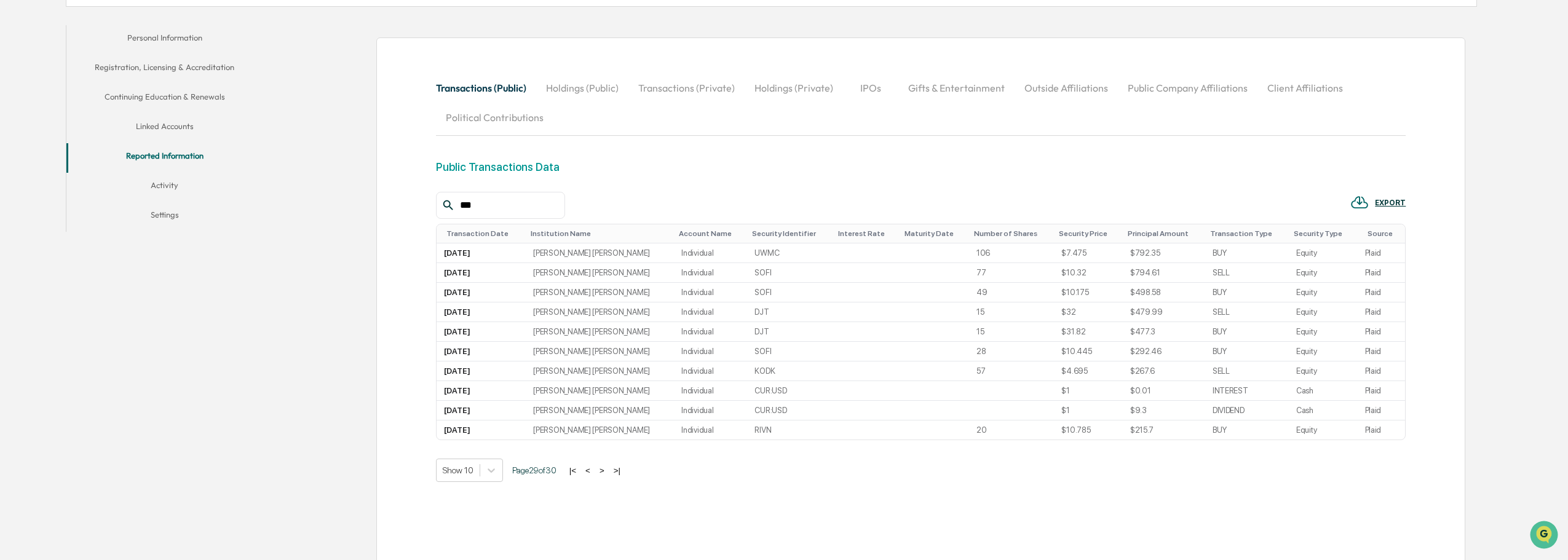
click at [577, 472] on button "|<" at bounding box center [573, 470] width 14 height 11
click at [615, 469] on button ">|" at bounding box center [611, 470] width 14 height 11
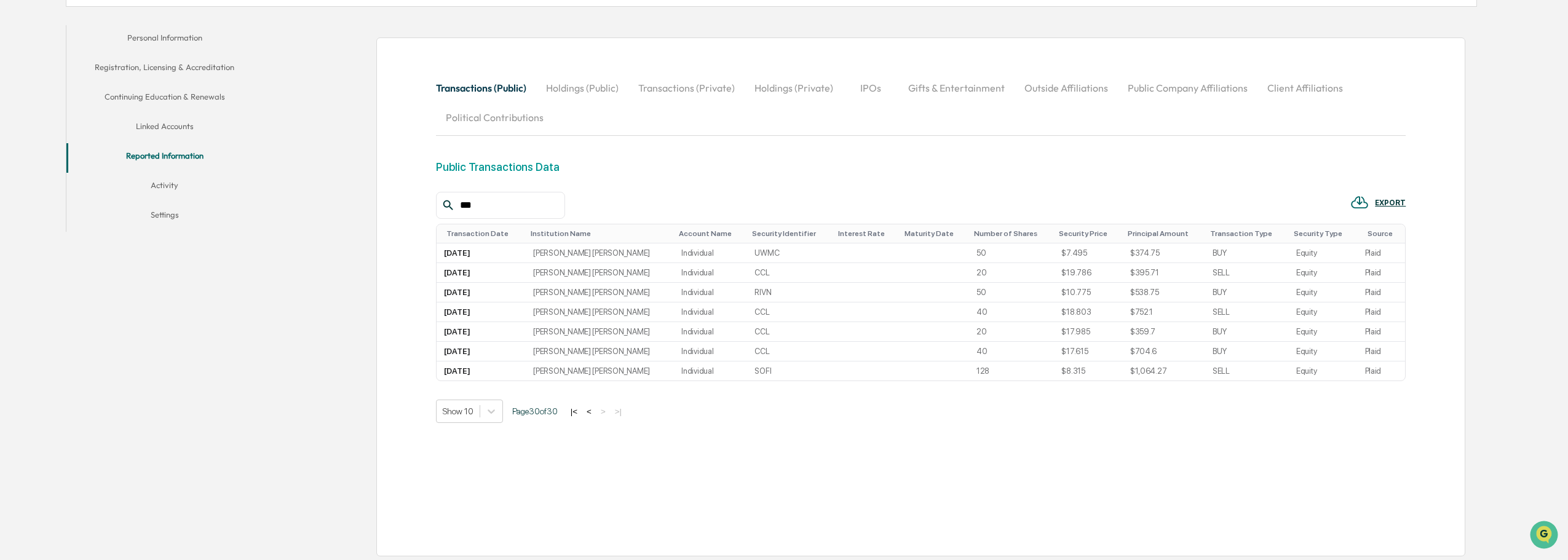
click at [574, 414] on button "|<" at bounding box center [574, 411] width 14 height 11
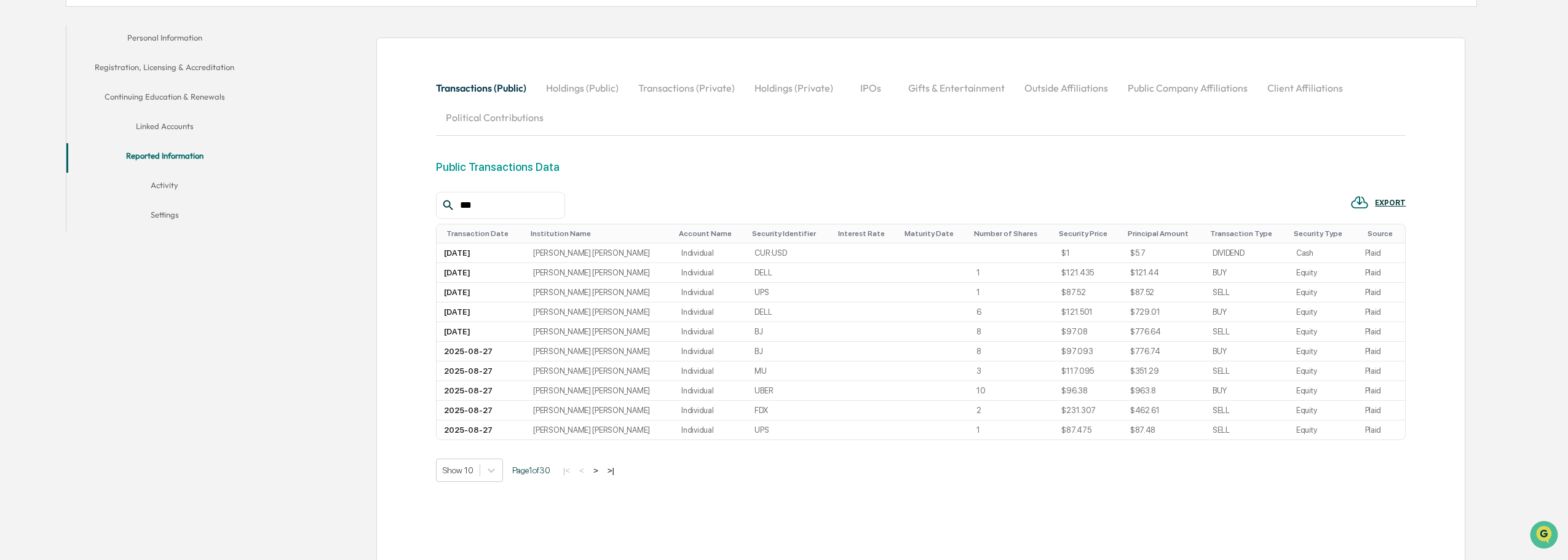
click at [600, 474] on button ">" at bounding box center [595, 470] width 12 height 11
click at [601, 469] on button ">" at bounding box center [597, 470] width 12 height 11
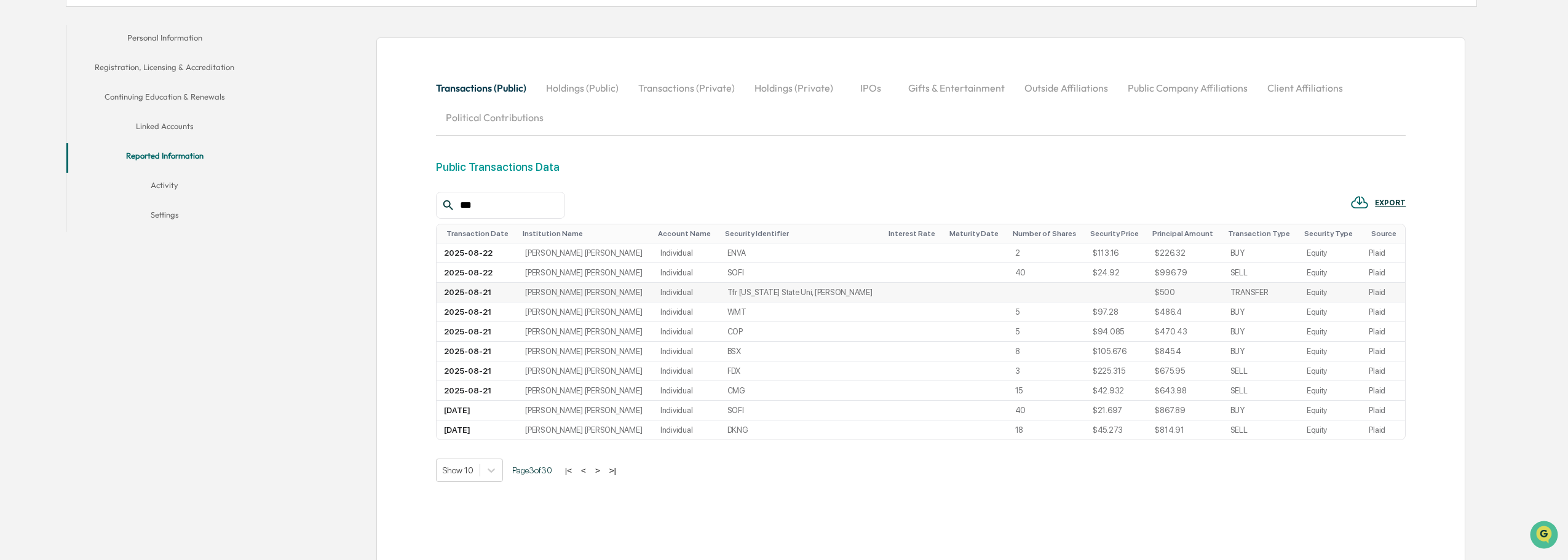
scroll to position [310, 0]
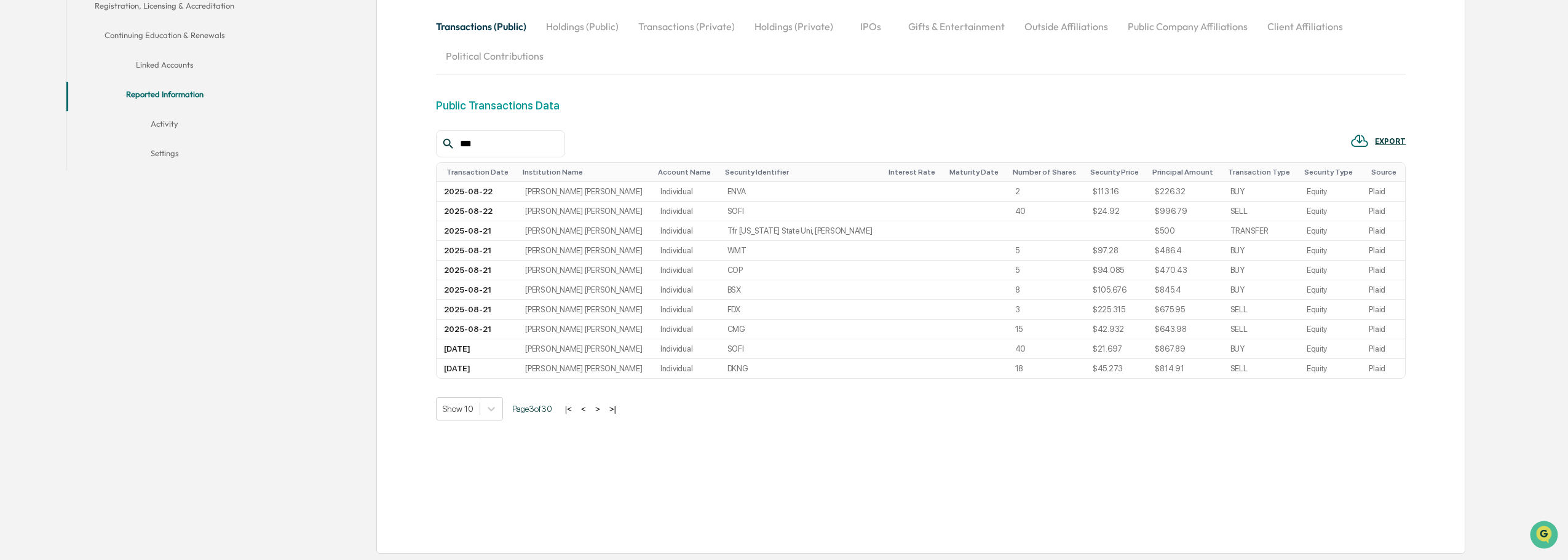
click at [602, 407] on button ">" at bounding box center [597, 409] width 12 height 11
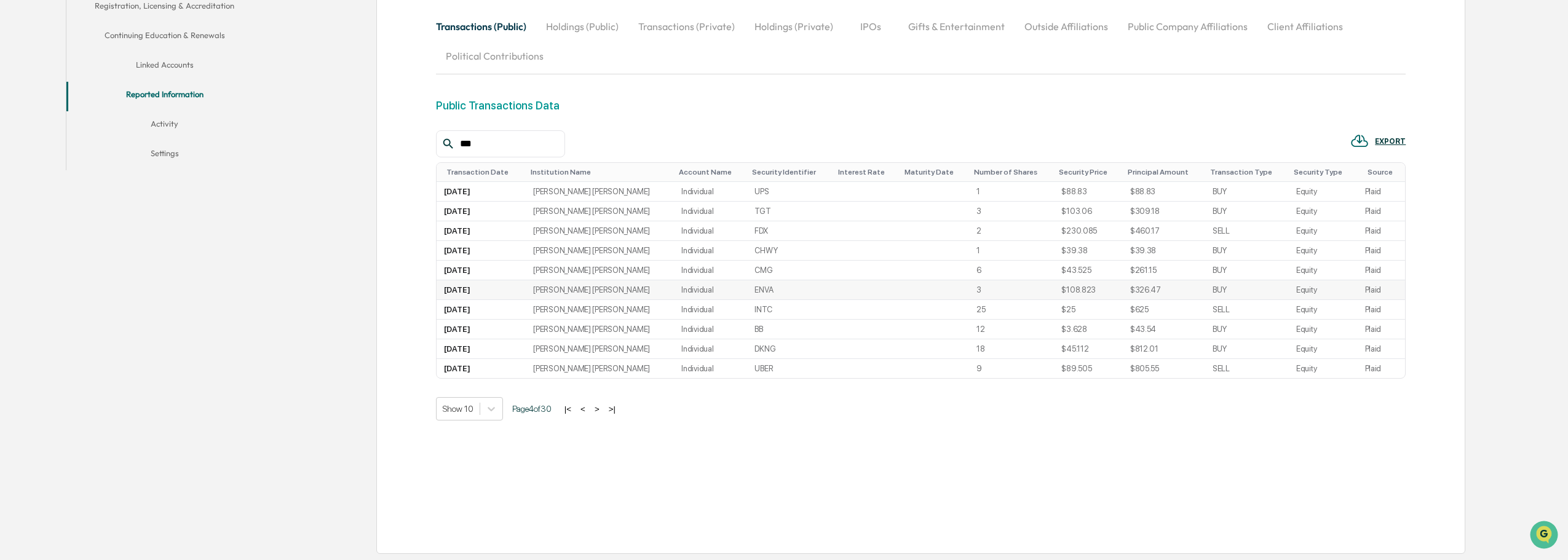
click at [747, 291] on td "ENVA" at bounding box center [790, 290] width 86 height 20
click at [747, 292] on td "ENVA" at bounding box center [790, 290] width 86 height 20
drag, startPoint x: 1320, startPoint y: 290, endPoint x: 440, endPoint y: 290, distance: 880.0
click at [440, 290] on tr "[DATE] [PERSON_NAME] [PERSON_NAME] Individual ENVA 3 $108.823 $326.47 BUY Equit…" at bounding box center [921, 290] width 968 height 20
copy tr "[DATE] [PERSON_NAME] [PERSON_NAME] Individual ENVA 3 $108.823 $326.47 BUY Equity"
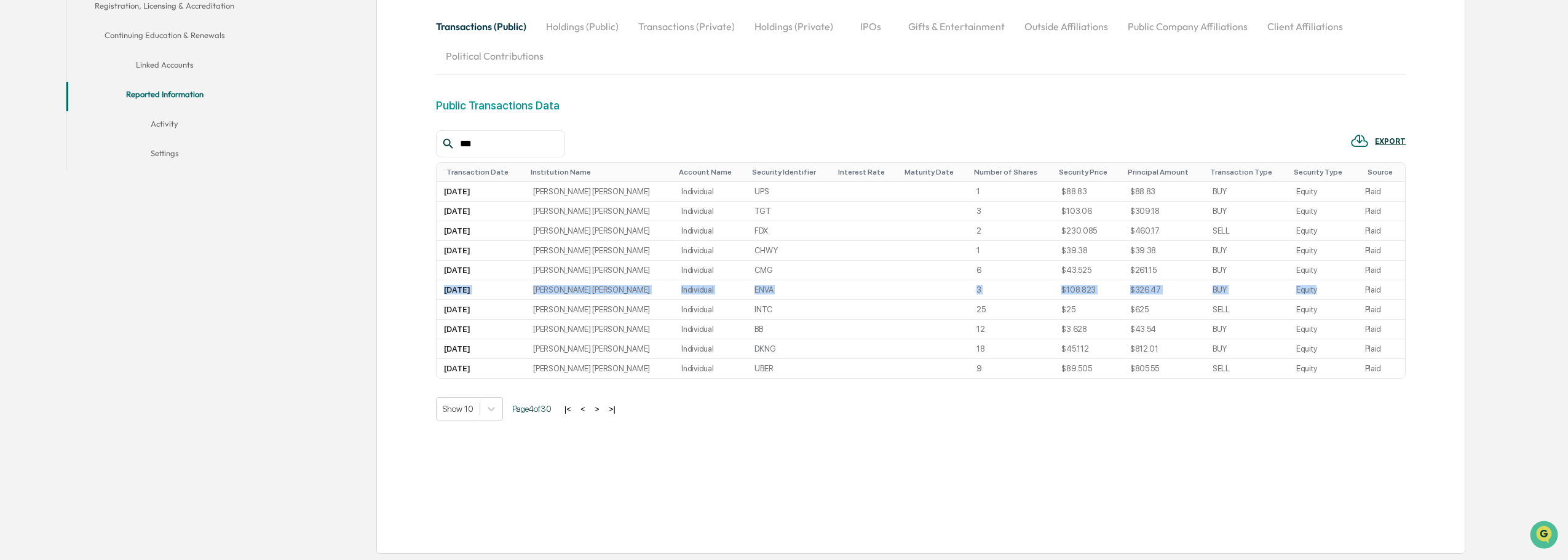
click at [603, 408] on button ">" at bounding box center [597, 409] width 12 height 11
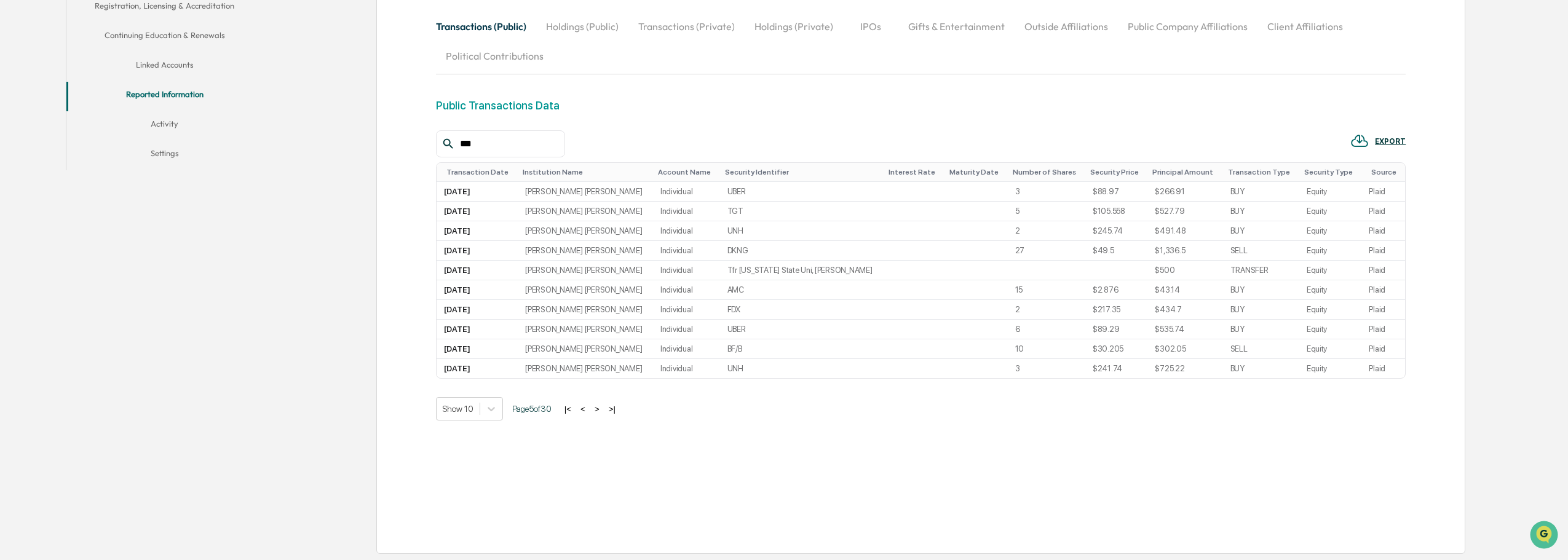
click at [602, 409] on button ">" at bounding box center [597, 409] width 12 height 11
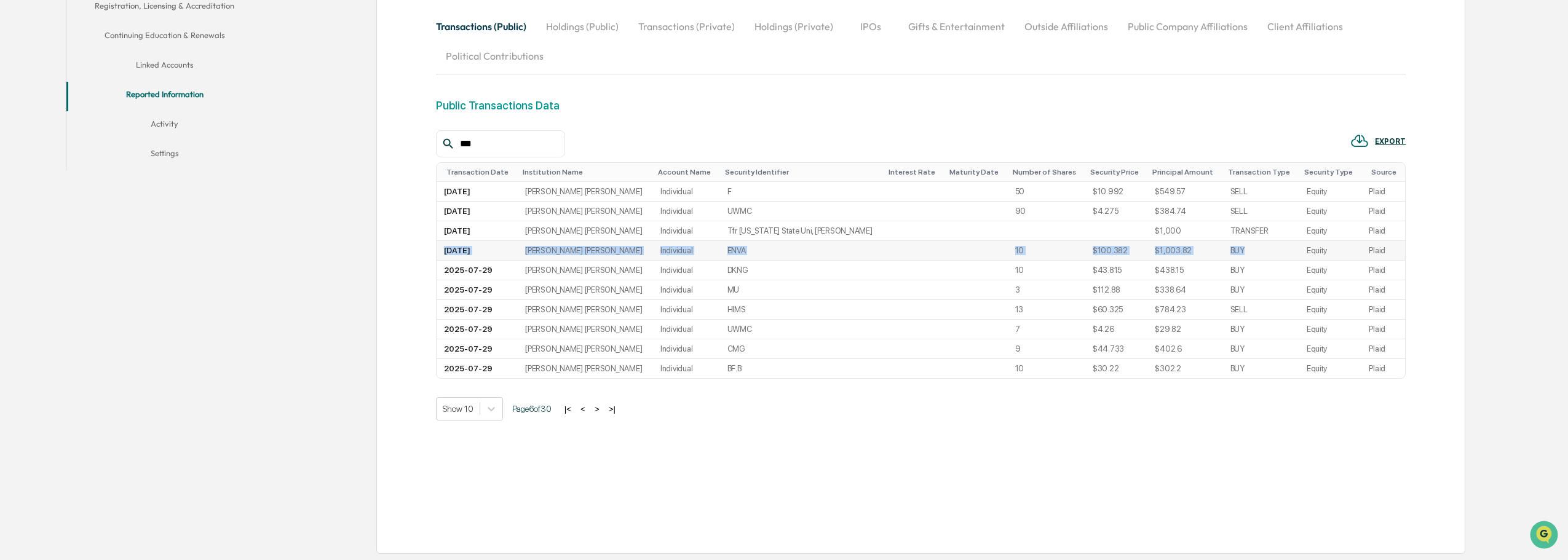
drag, startPoint x: 1255, startPoint y: 251, endPoint x: 445, endPoint y: 256, distance: 810.0
click at [445, 256] on tr "[DATE] [PERSON_NAME] [PERSON_NAME] Individual ENVA 10 $100.382 $1,003.82 BUY Eq…" at bounding box center [921, 251] width 968 height 20
copy tr "[DATE] [PERSON_NAME] [PERSON_NAME] Individual ENVA 10 $100.382 $1,003.82 BUY"
click at [603, 412] on button ">" at bounding box center [597, 409] width 12 height 11
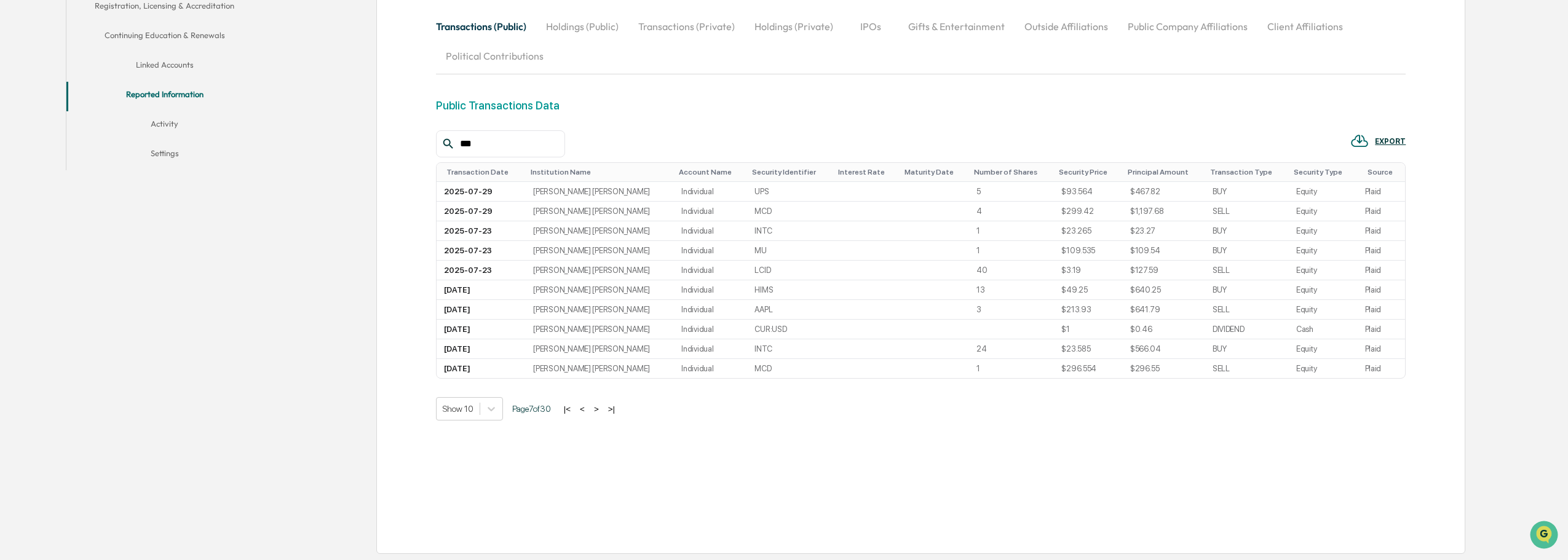
click at [600, 411] on button ">" at bounding box center [596, 409] width 12 height 11
drag, startPoint x: 488, startPoint y: 140, endPoint x: 255, endPoint y: 166, distance: 234.4
click at [264, 170] on div "Personal Information Registration, Licensing & Accreditation Continuing Educati…" at bounding box center [771, 259] width 1411 height 602
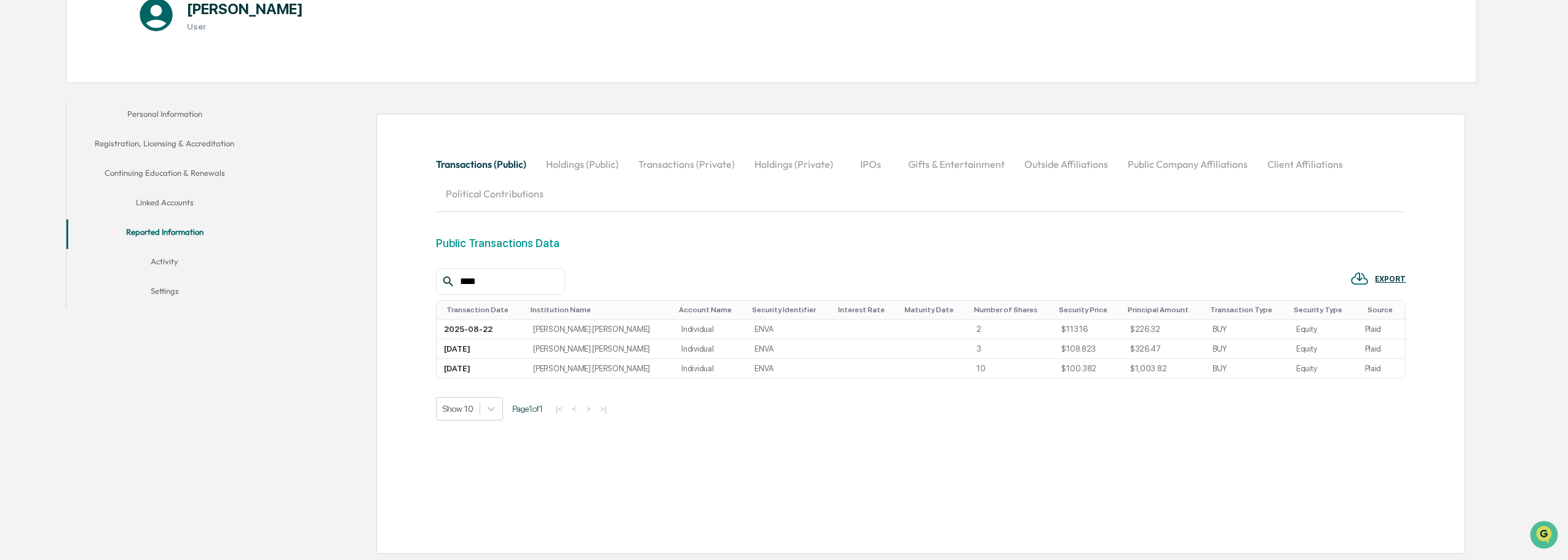
scroll to position [173, 0]
type input "****"
drag, startPoint x: 1218, startPoint y: 333, endPoint x: 438, endPoint y: 330, distance: 780.0
click at [438, 330] on tr "[DATE] [PERSON_NAME] [PERSON_NAME] Individual ENVA 2 $113.16 $226.32 BUY Equity…" at bounding box center [921, 330] width 968 height 20
copy tr "[DATE] [PERSON_NAME] [PERSON_NAME] Individual ENVA 2 $113.16 $226.32 BUY"
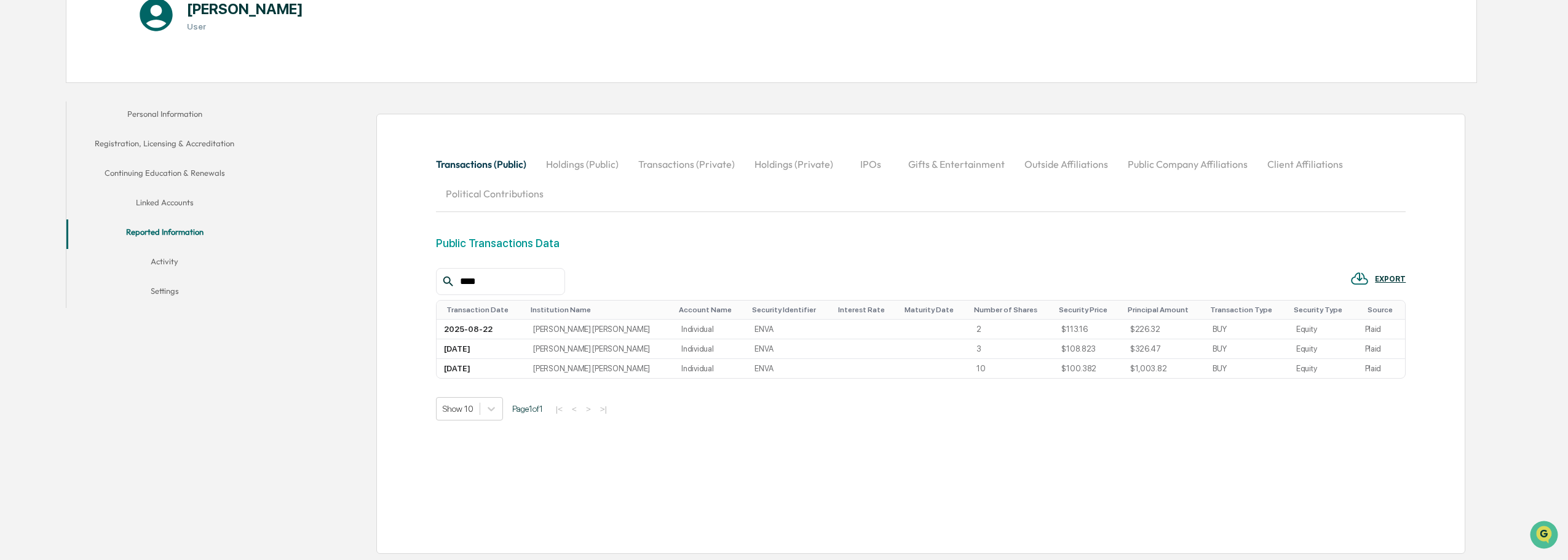
drag, startPoint x: 501, startPoint y: 284, endPoint x: 297, endPoint y: 312, distance: 205.9
click at [322, 312] on div "Transactions (Public) Holdings (Public) Transactions (Private) Holdings (Privat…" at bounding box center [873, 327] width 1208 height 464
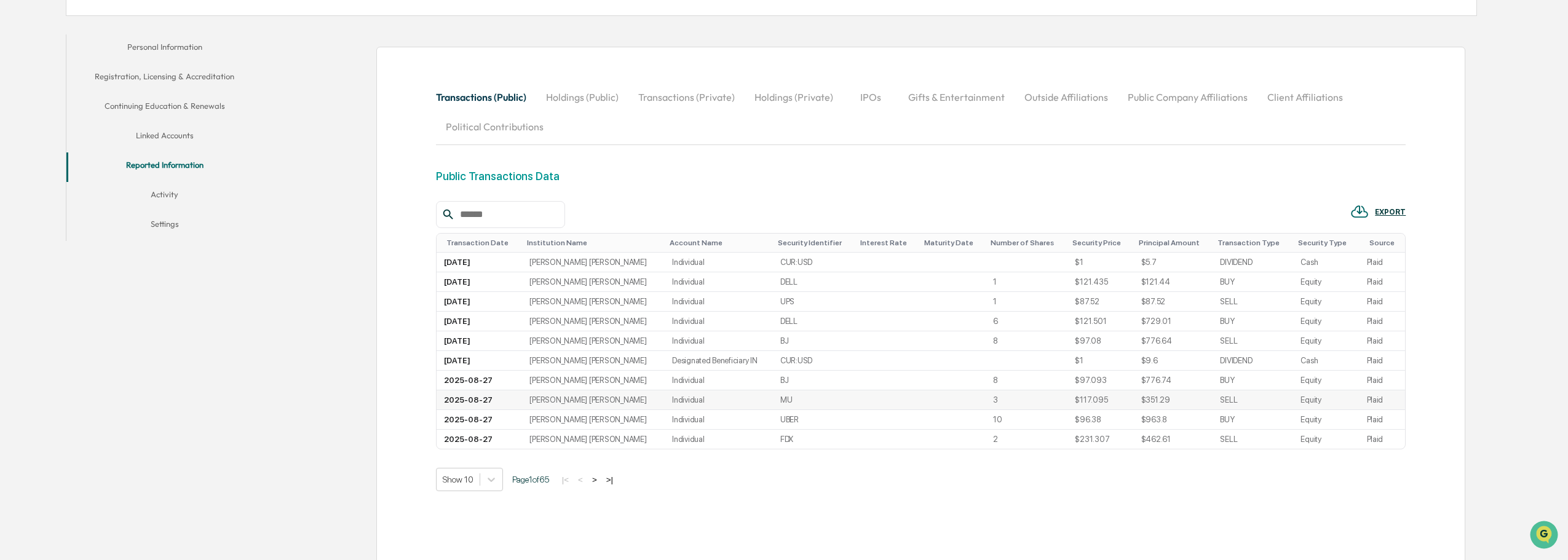
scroll to position [295, 0]
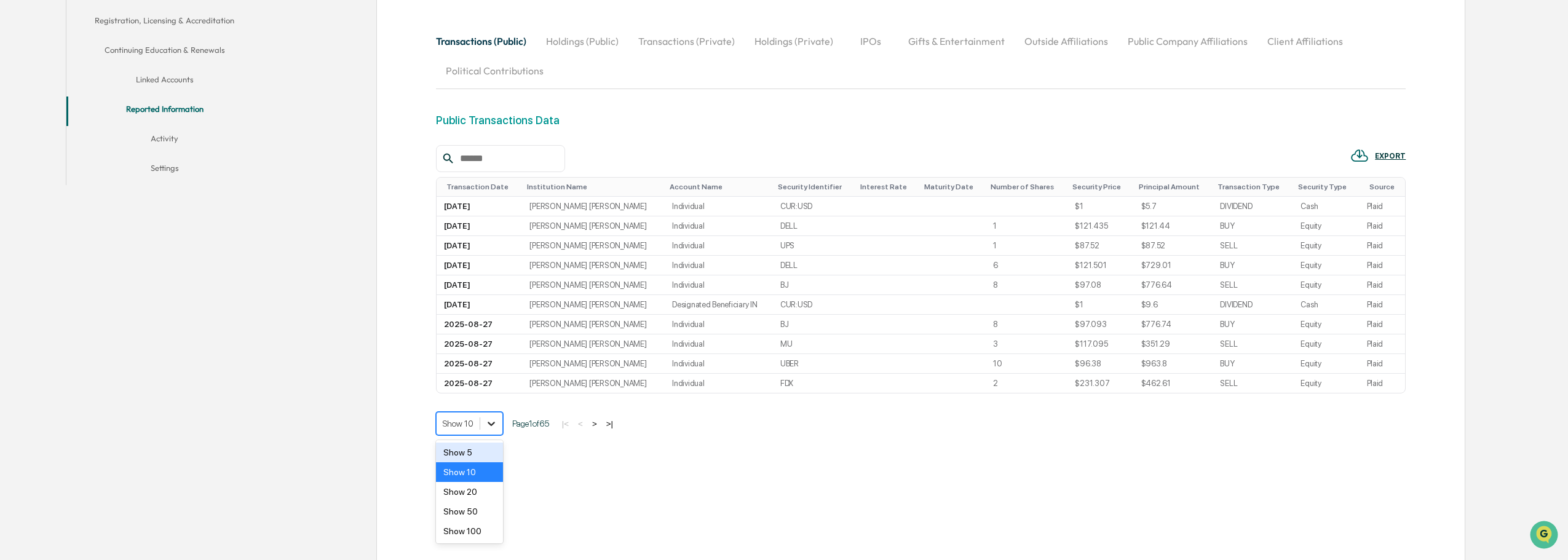
click at [487, 426] on icon at bounding box center [491, 423] width 12 height 12
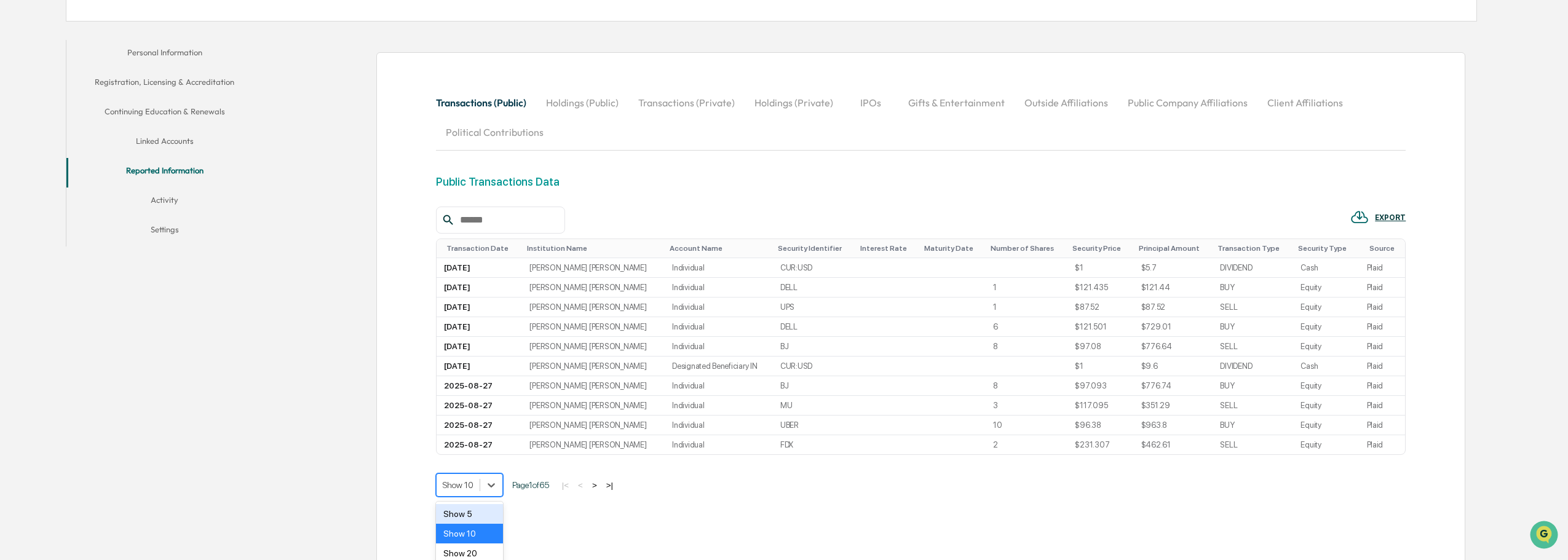
scroll to position [310, 0]
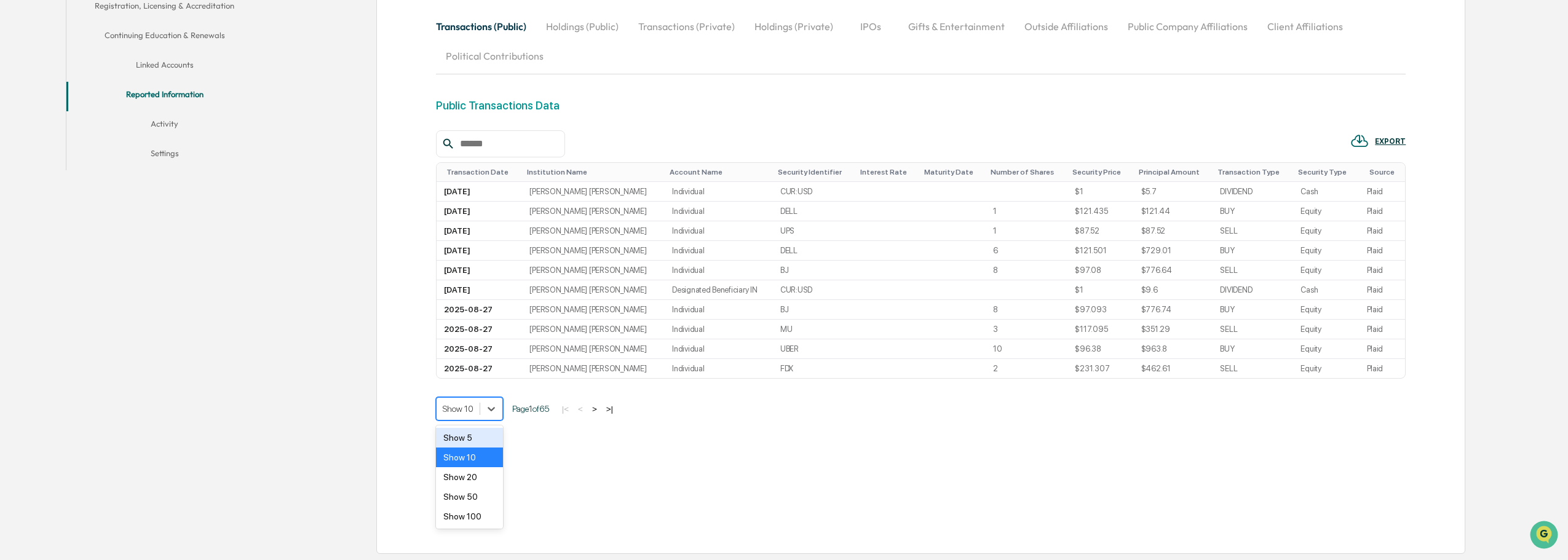
click at [473, 436] on div "Show 5" at bounding box center [470, 438] width 67 height 20
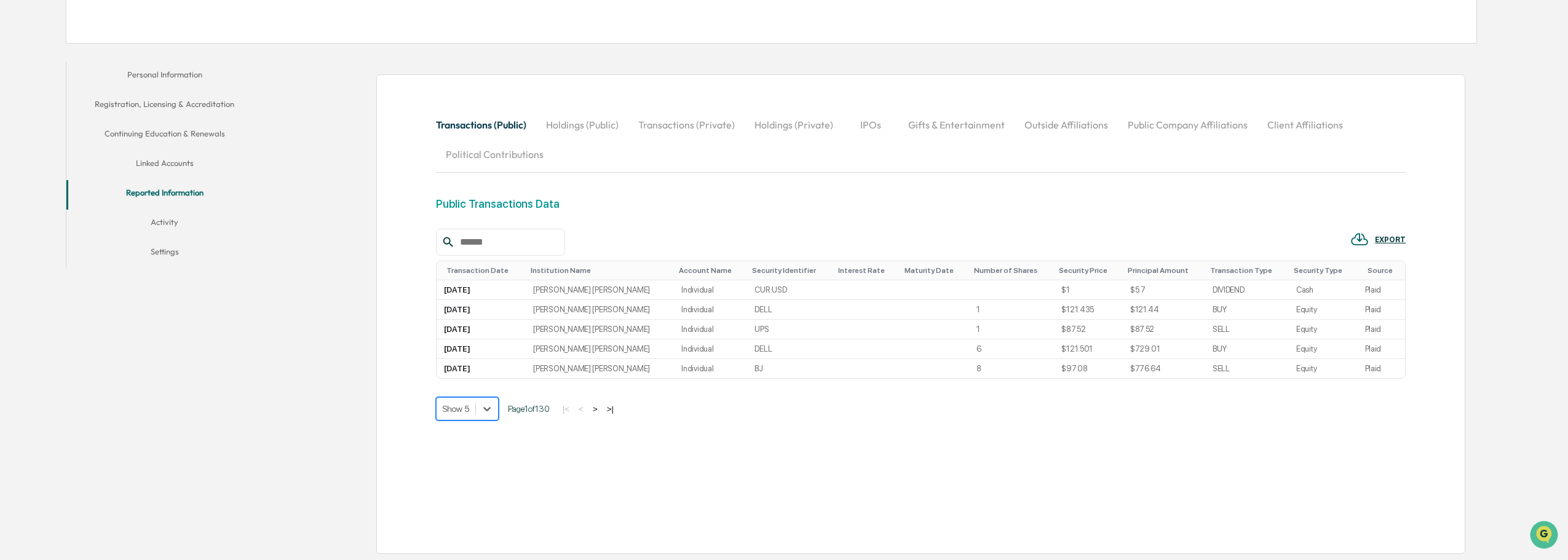
click at [684, 433] on div "Transactions (Public) Holdings (Public) Transactions (Private) Holdings (Privat…" at bounding box center [921, 313] width 970 height 407
click at [198, 221] on button "Activity" at bounding box center [165, 224] width 197 height 29
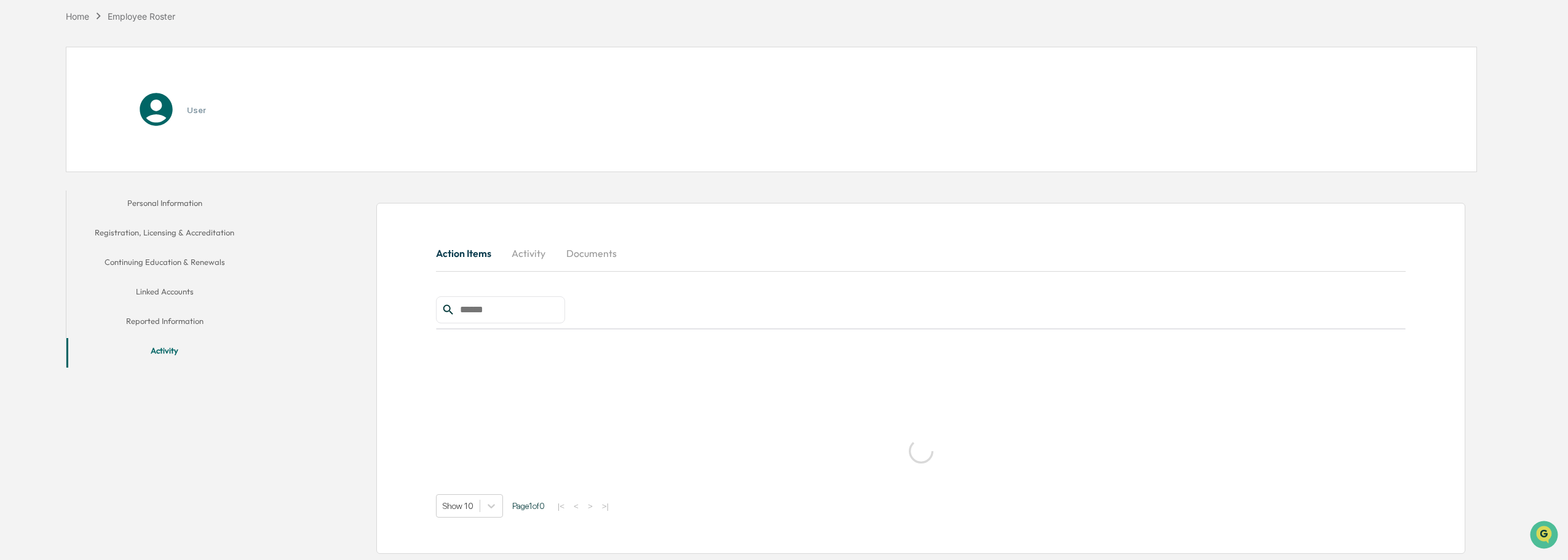
scroll to position [58, 0]
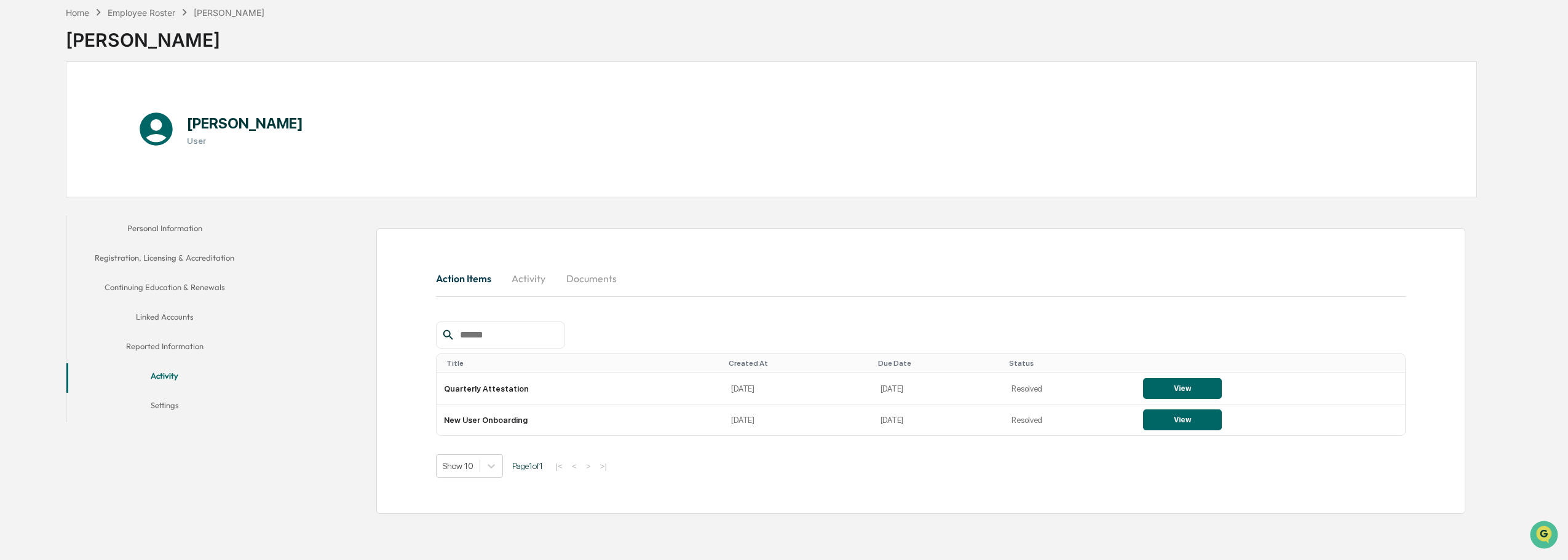
click at [588, 280] on button "Documents" at bounding box center [592, 278] width 70 height 29
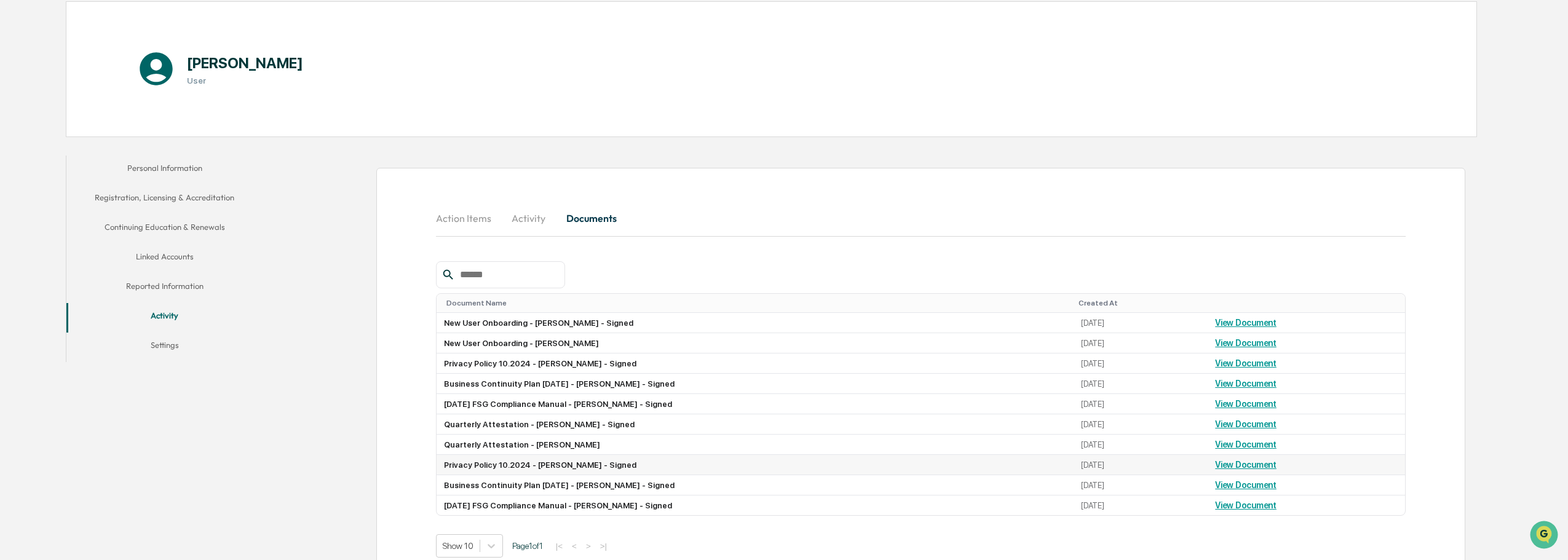
scroll to position [97, 0]
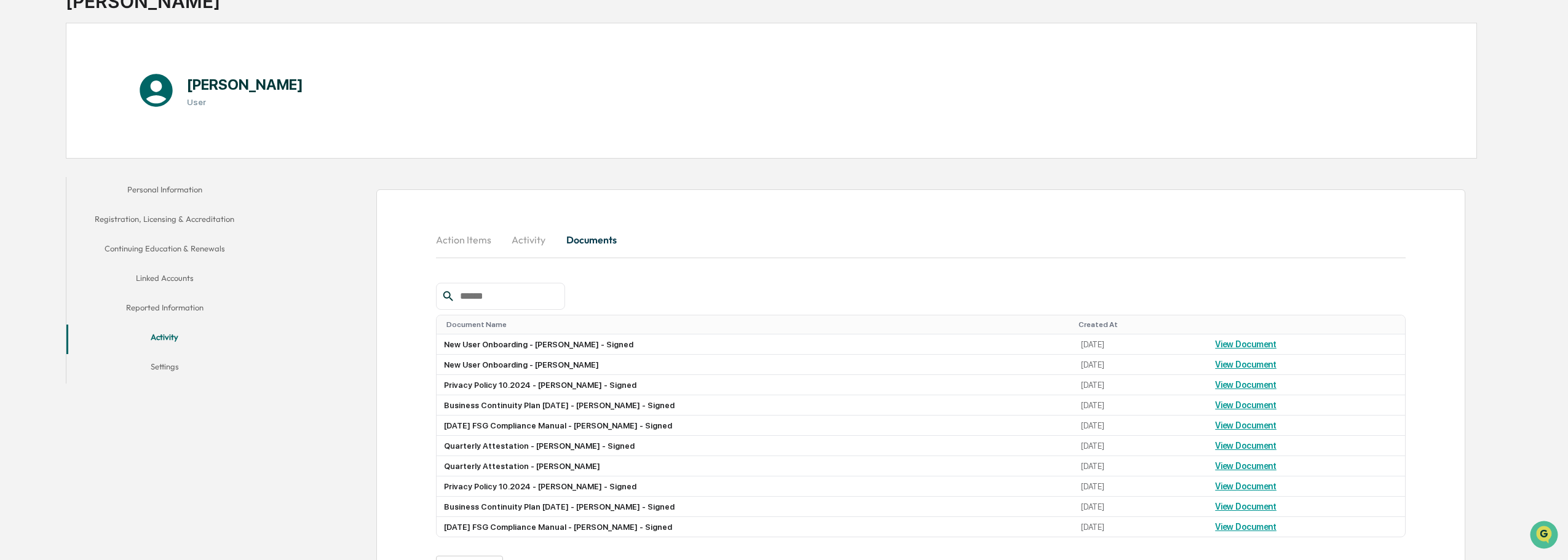
click at [153, 271] on button "Linked Accounts" at bounding box center [165, 280] width 197 height 29
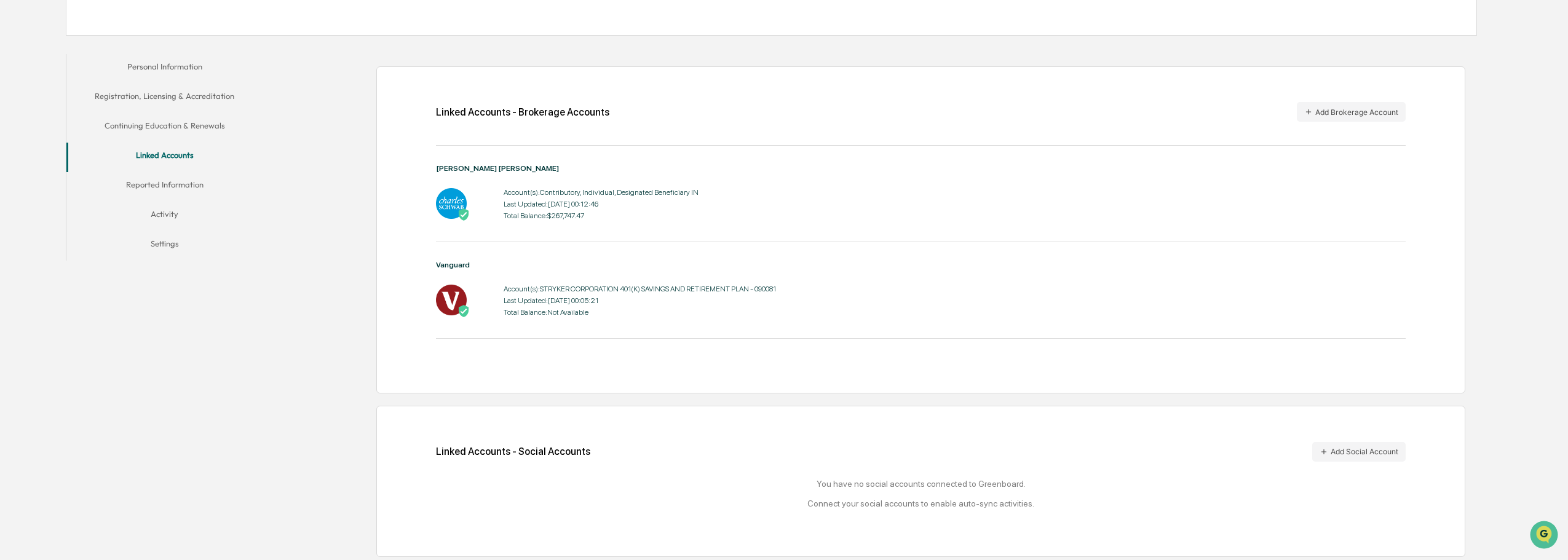
scroll to position [223, 0]
click at [150, 185] on button "Reported Information" at bounding box center [165, 183] width 197 height 29
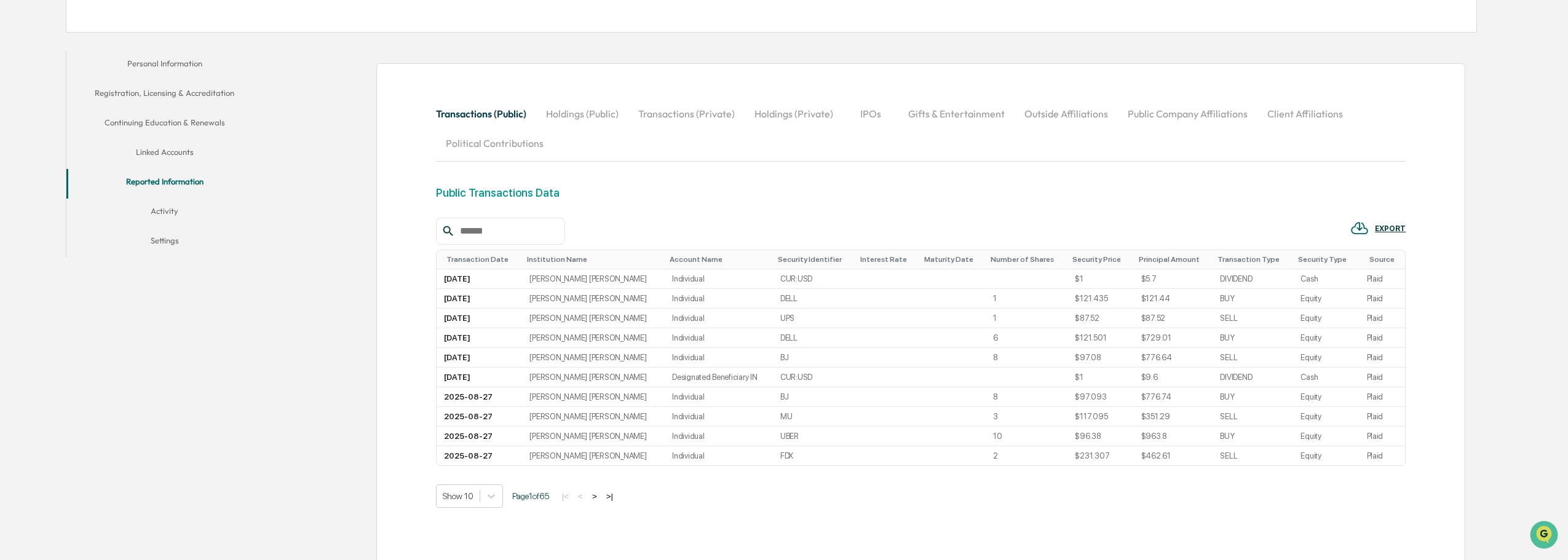
click at [600, 118] on button "Holdings (Public)" at bounding box center [582, 113] width 92 height 29
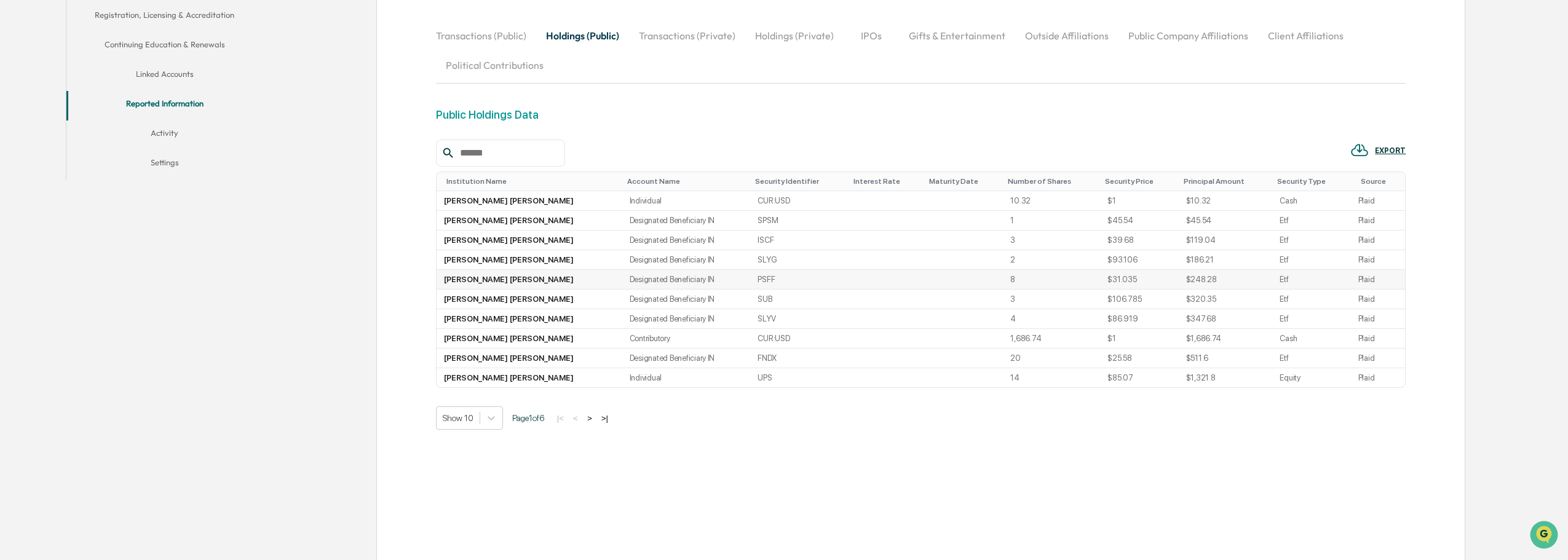
scroll to position [310, 0]
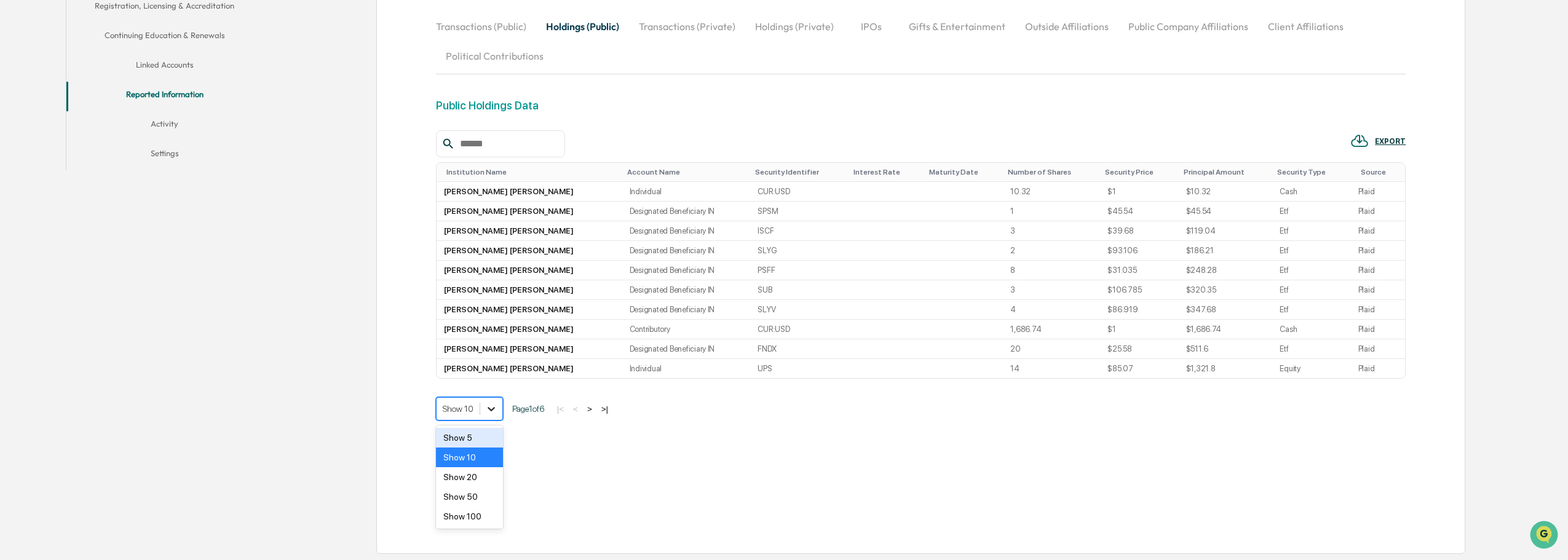
click at [493, 414] on icon at bounding box center [491, 408] width 12 height 12
click at [467, 515] on div "Show 100" at bounding box center [470, 516] width 67 height 20
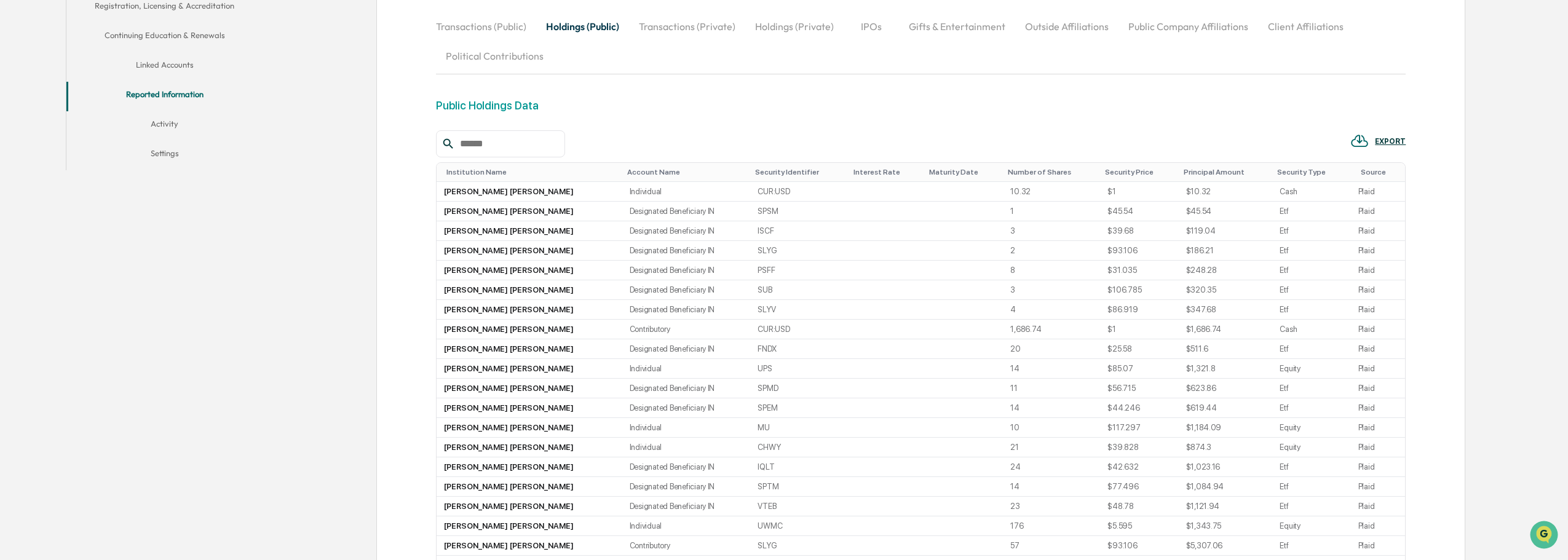
click at [517, 134] on div at bounding box center [500, 144] width 129 height 27
click at [510, 141] on input "text" at bounding box center [507, 143] width 104 height 16
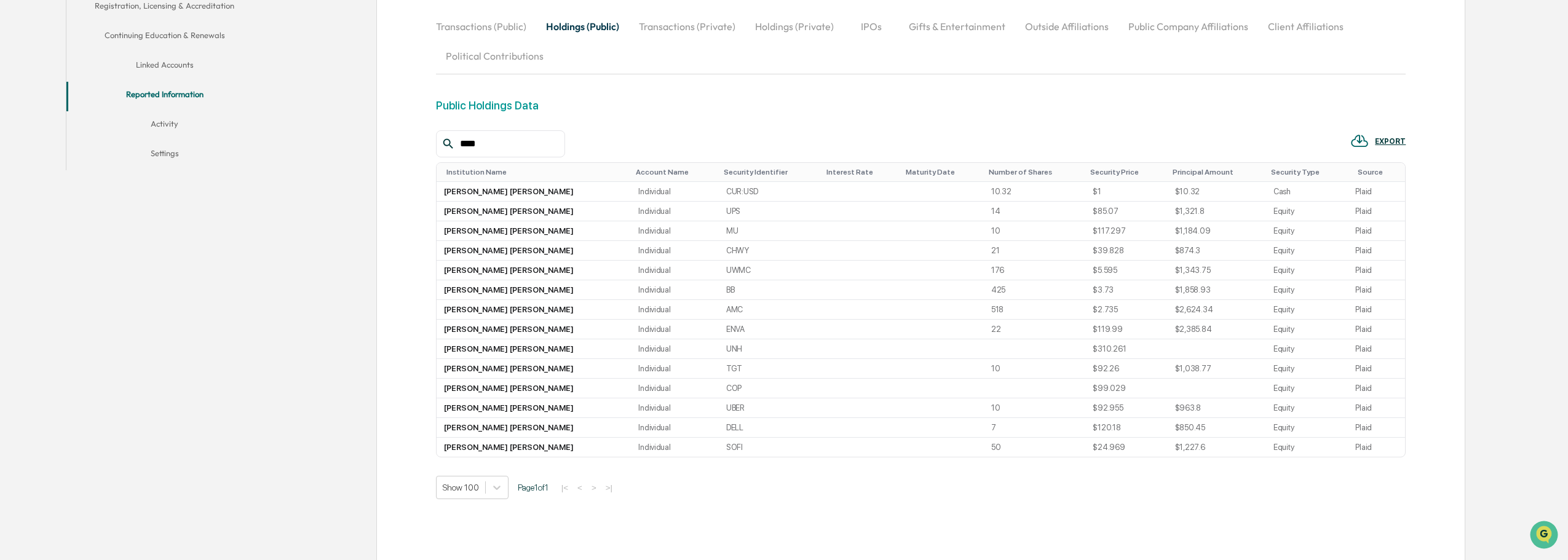
type input "****"
click at [744, 26] on div "Transactions (Public) Holdings (Public) Transactions (Private) Holdings (Privat…" at bounding box center [921, 41] width 970 height 59
click at [799, 34] on button "Holdings (Private)" at bounding box center [794, 26] width 98 height 29
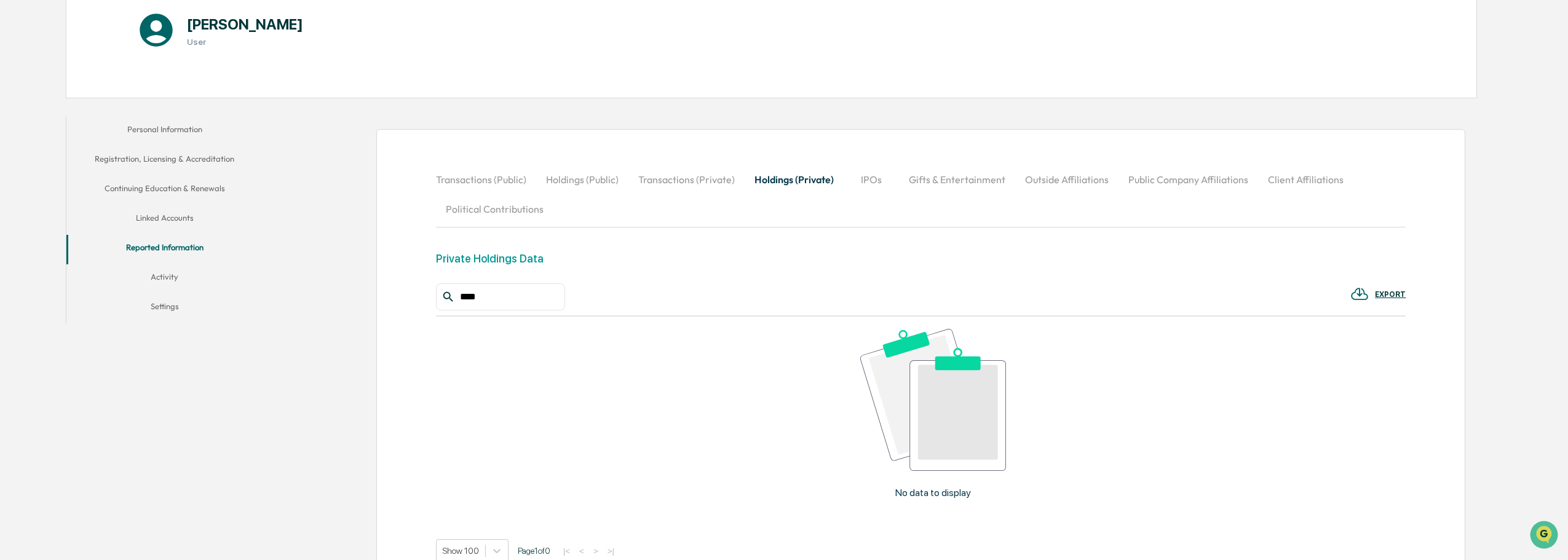
click at [864, 184] on button "IPOs" at bounding box center [871, 179] width 56 height 29
drag, startPoint x: 489, startPoint y: 299, endPoint x: 415, endPoint y: 306, distance: 74.3
click at [416, 306] on div "Transactions (Public) Holdings (Public) Transactions (Private) Holdings (Privat…" at bounding box center [921, 412] width 1090 height 566
click at [794, 181] on button "Holdings (Private)" at bounding box center [794, 179] width 98 height 29
click at [1175, 187] on button "Public Company Affiliations" at bounding box center [1188, 179] width 140 height 29
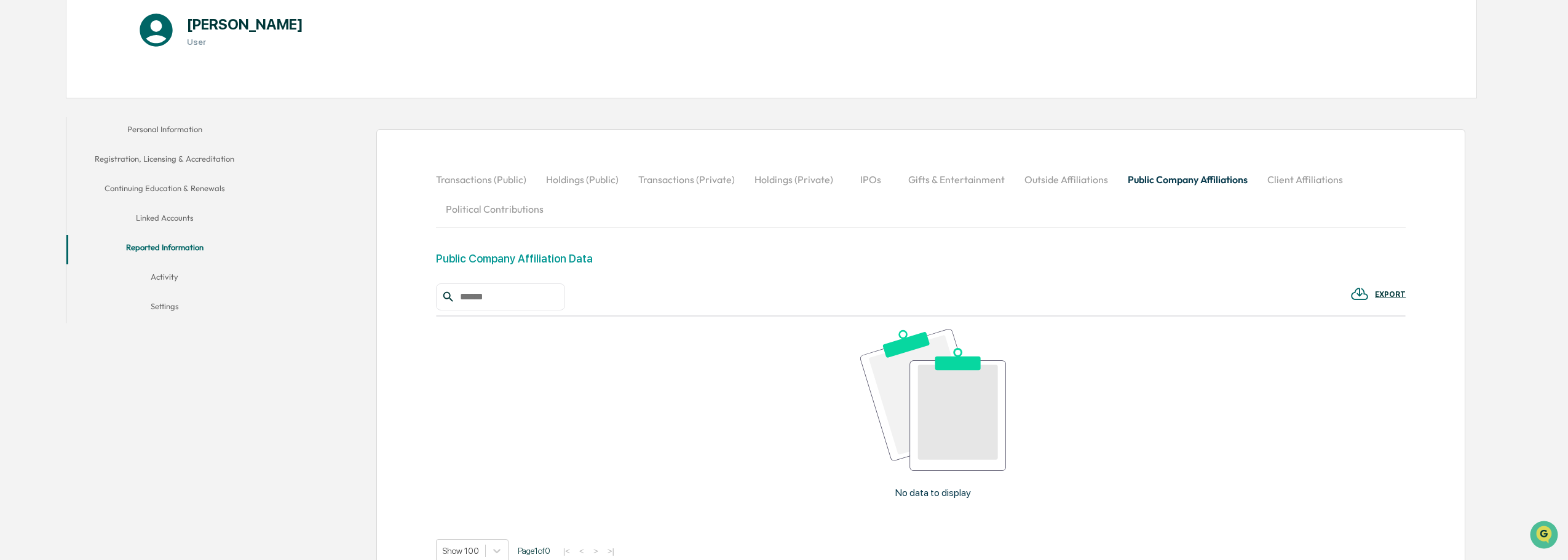
click at [1058, 186] on button "Outside Affiliations" at bounding box center [1066, 179] width 103 height 29
click at [982, 185] on button "Gifts & Entertainment" at bounding box center [956, 179] width 116 height 29
drag, startPoint x: 835, startPoint y: 176, endPoint x: 742, endPoint y: 180, distance: 93.1
click at [821, 175] on button "Holdings (Private)" at bounding box center [794, 179] width 98 height 29
click at [573, 176] on button "Holdings (Public)" at bounding box center [582, 179] width 92 height 29
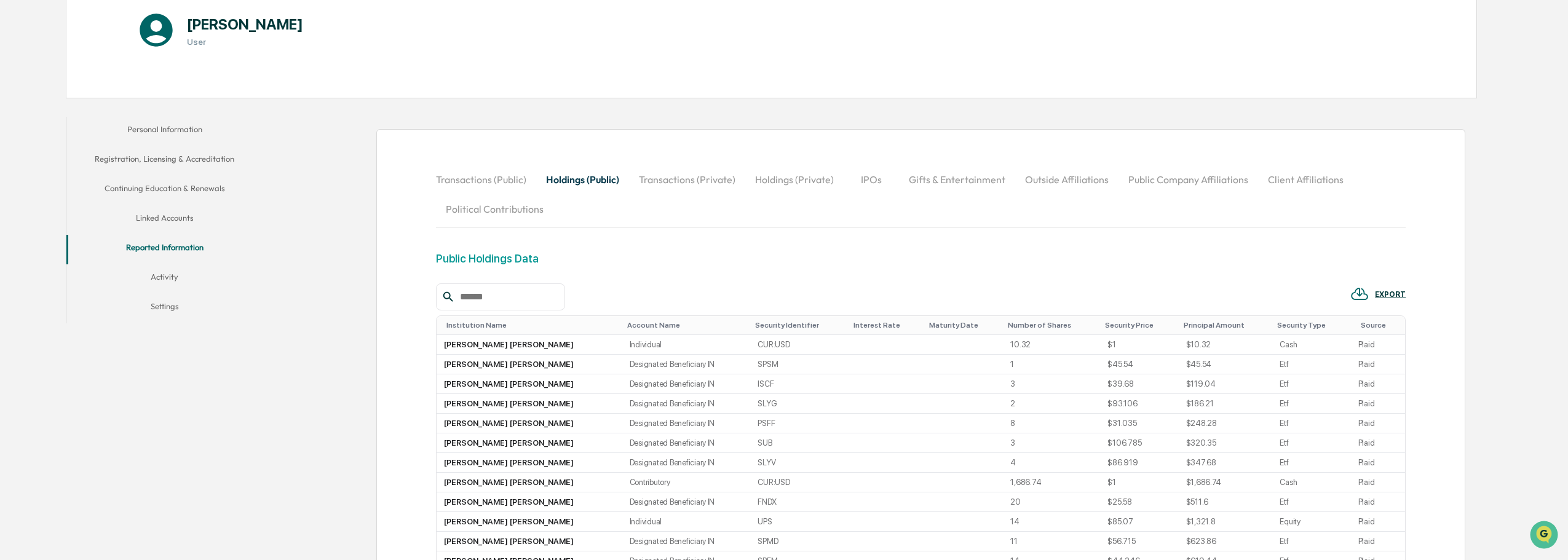
click at [520, 178] on button "Transactions (Public)" at bounding box center [486, 179] width 100 height 29
